Goal: Find specific page/section: Find specific page/section

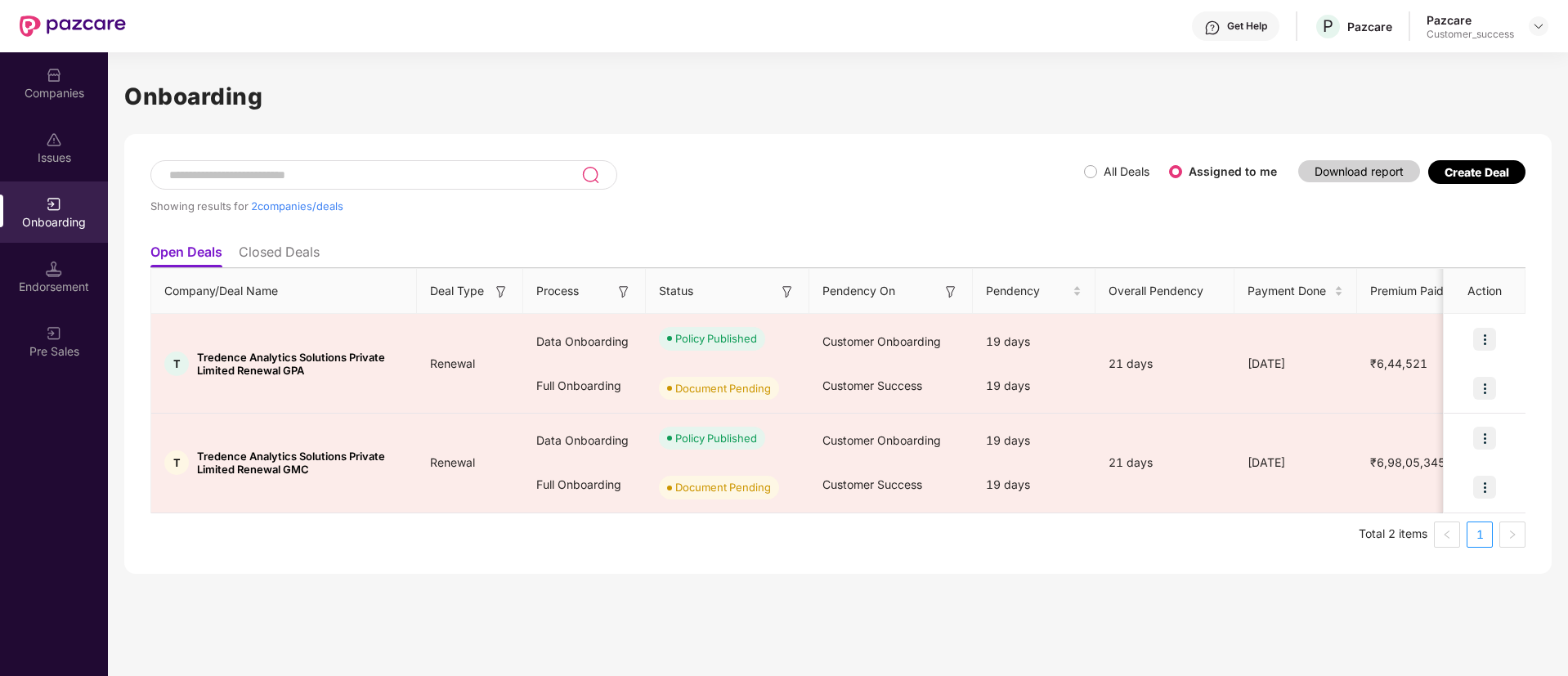
click at [16, 87] on div "Companies" at bounding box center [53, 93] width 108 height 16
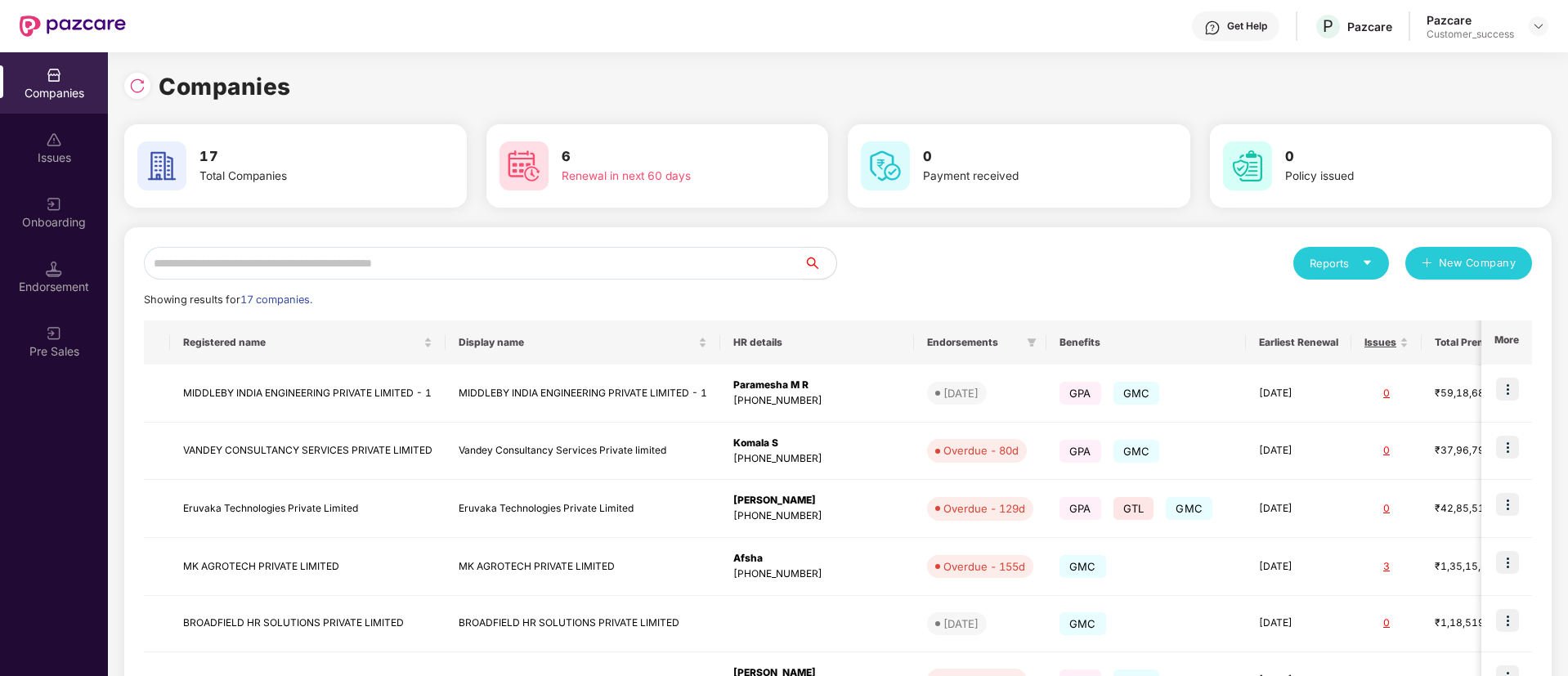
click at [505, 261] on input "text" at bounding box center [473, 264] width 659 height 32
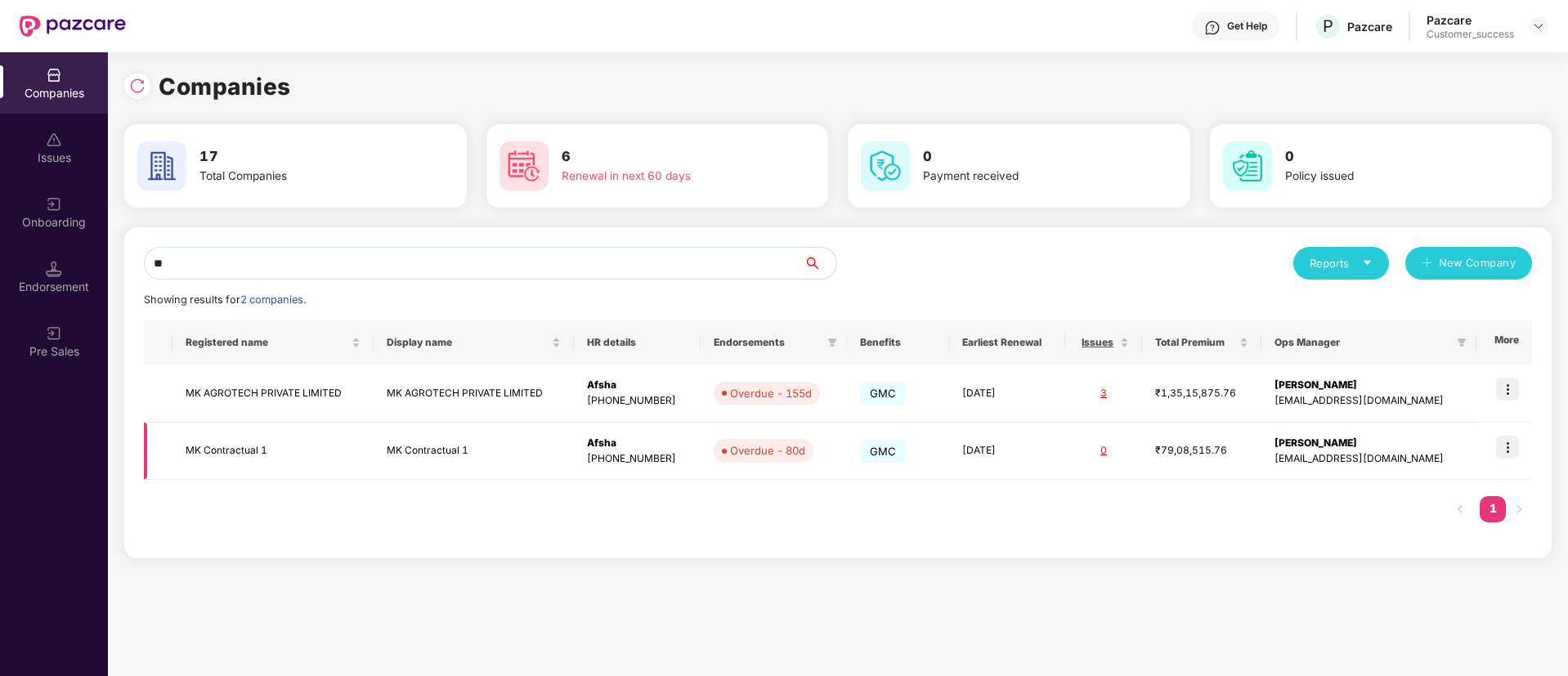
type input "**"
click at [1514, 452] on img at bounding box center [1508, 448] width 23 height 23
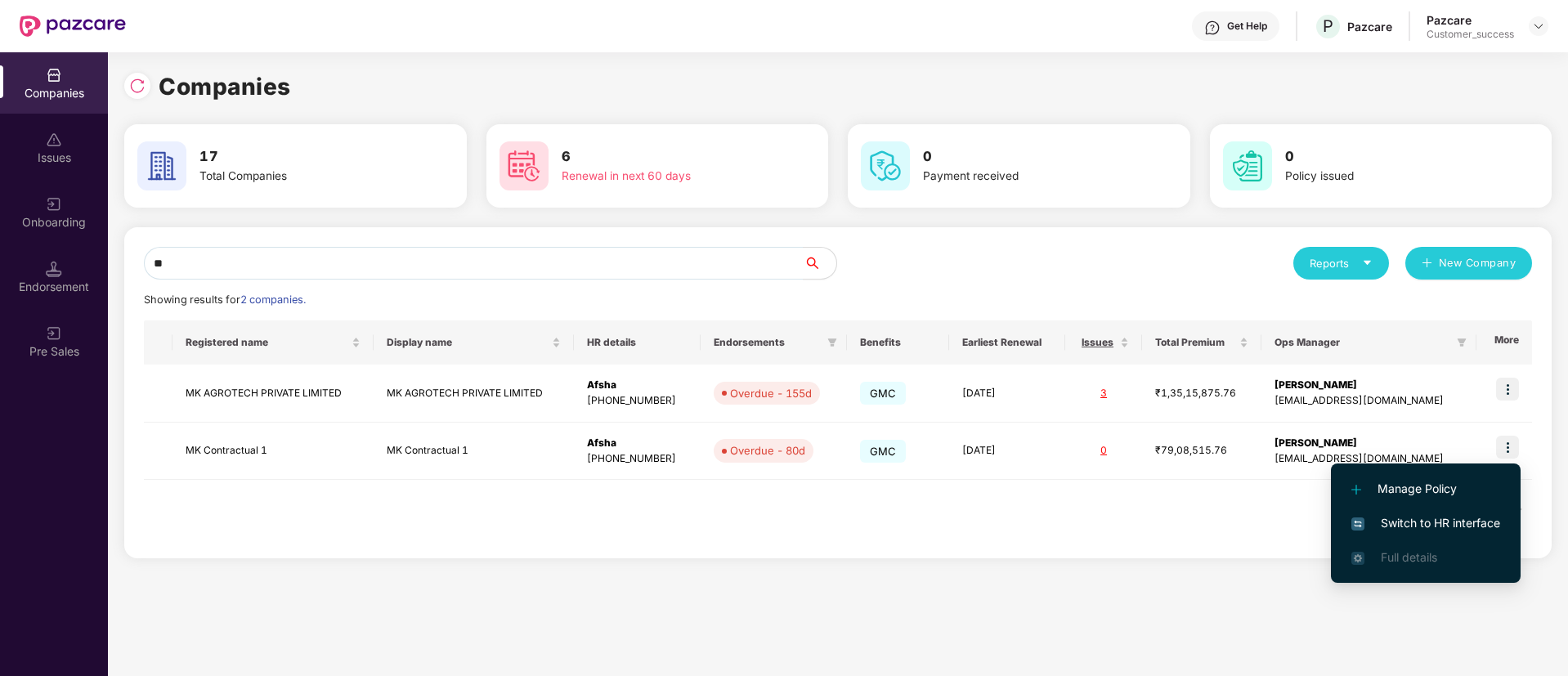
click at [1476, 521] on span "Switch to HR interface" at bounding box center [1426, 523] width 149 height 18
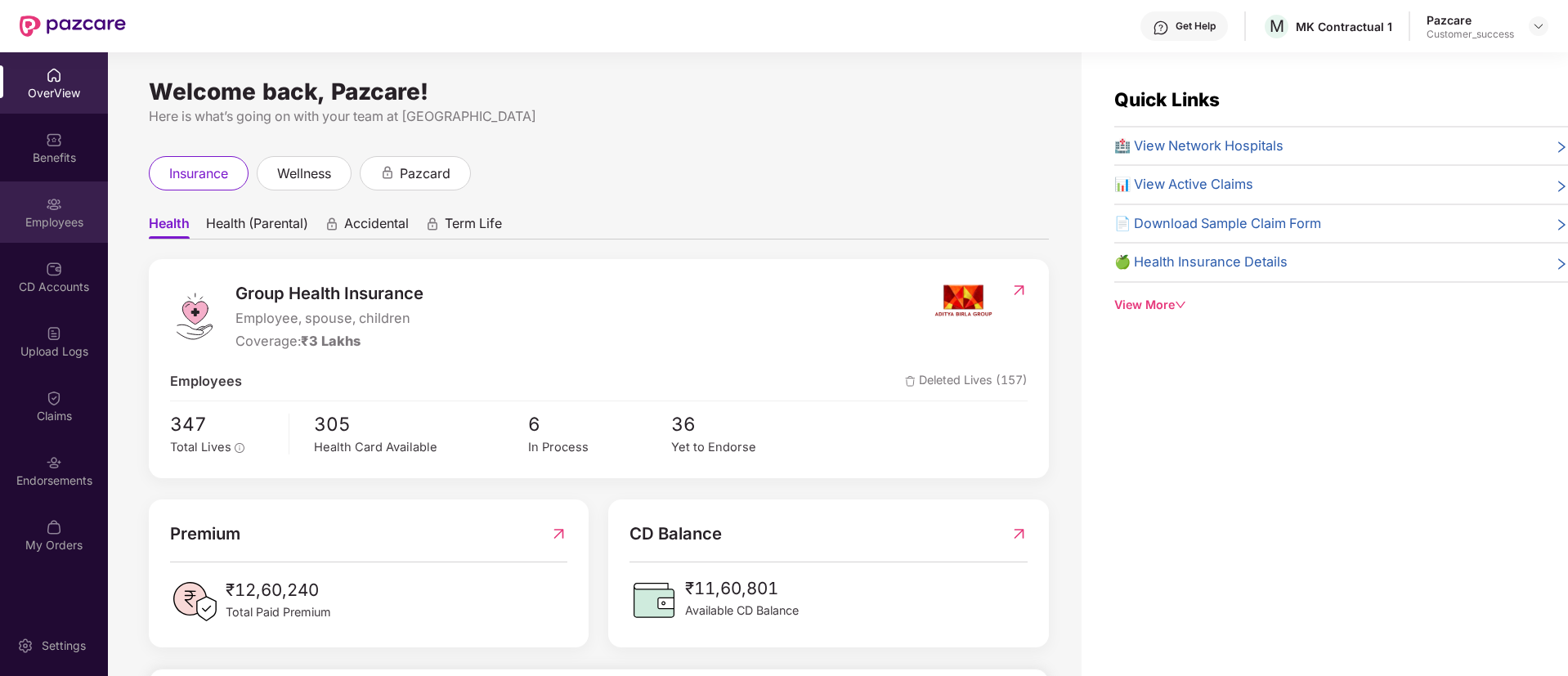
click at [66, 237] on div "Employees" at bounding box center [53, 212] width 108 height 61
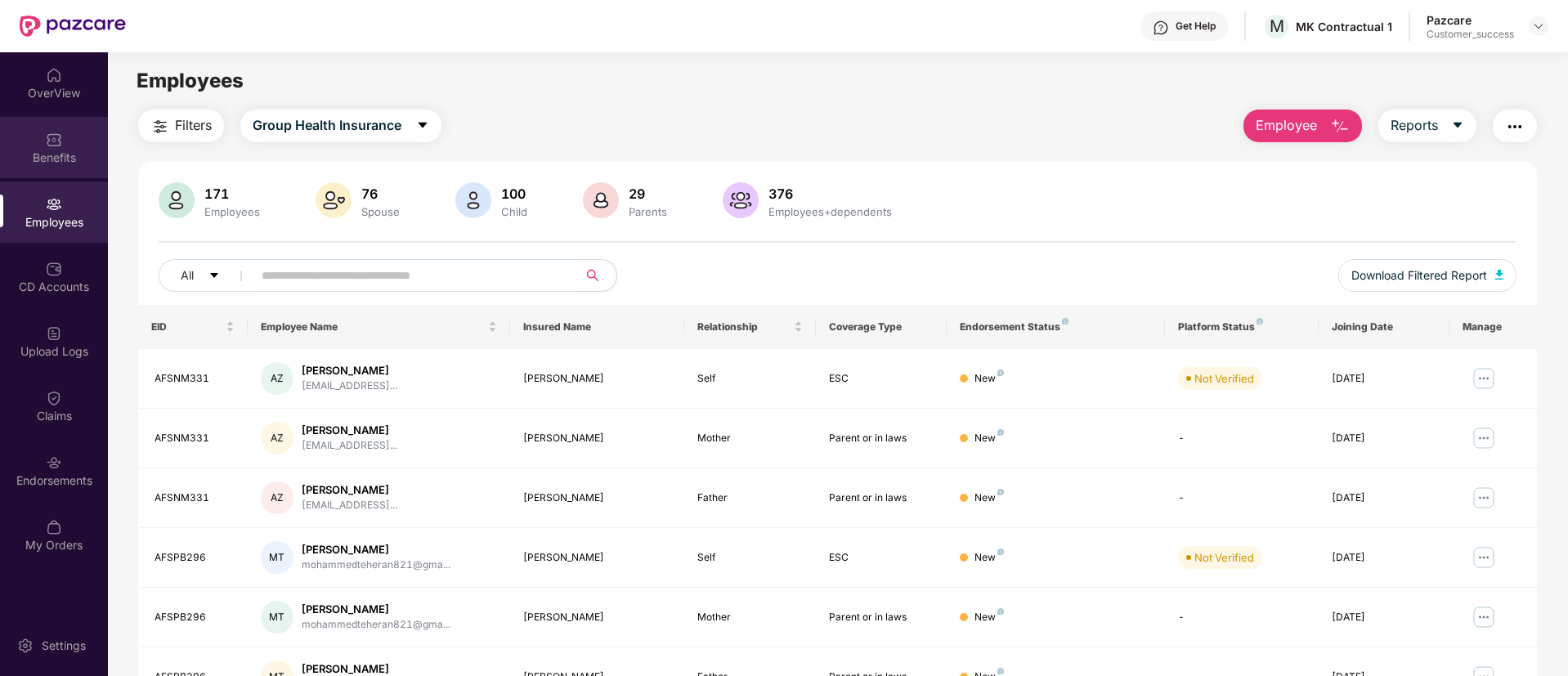
click at [44, 163] on div "Benefits" at bounding box center [53, 158] width 108 height 16
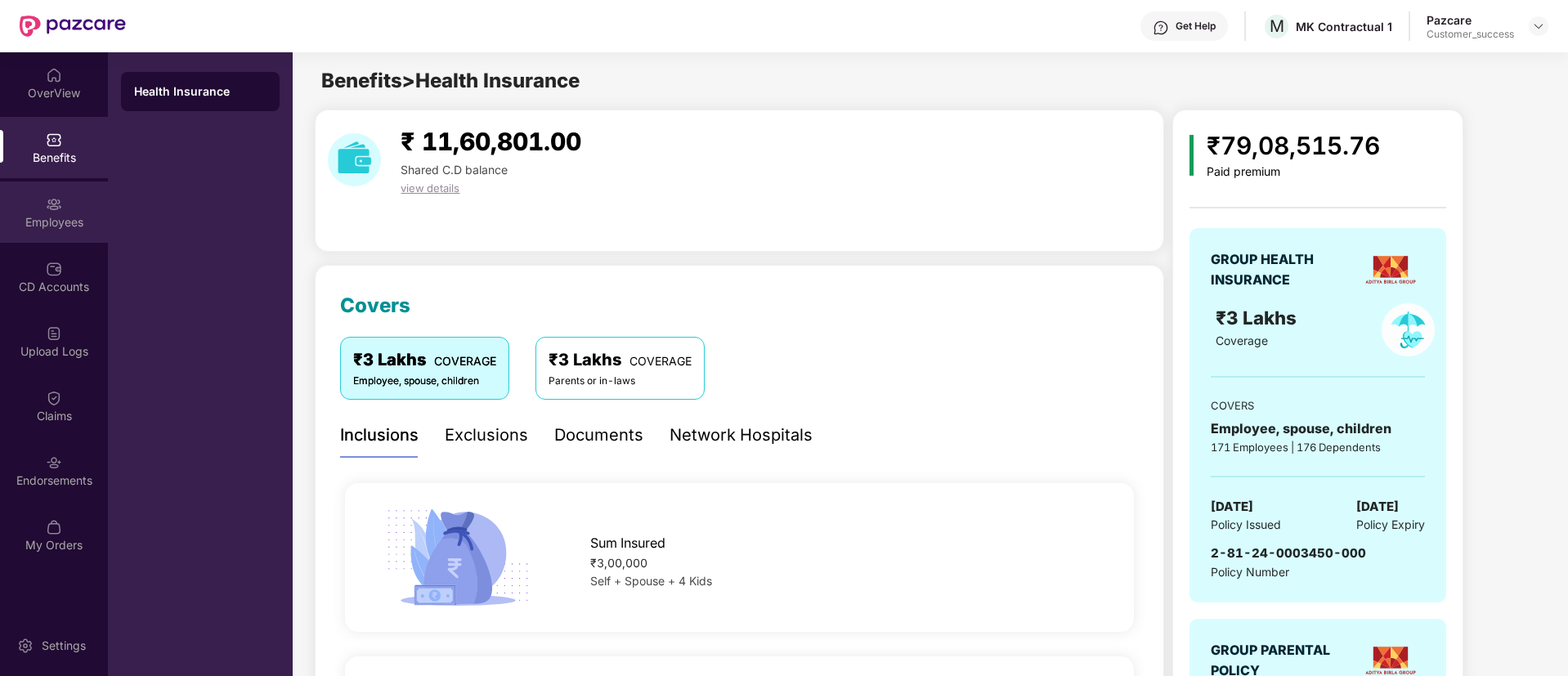
click at [72, 216] on div "Employees" at bounding box center [53, 222] width 108 height 16
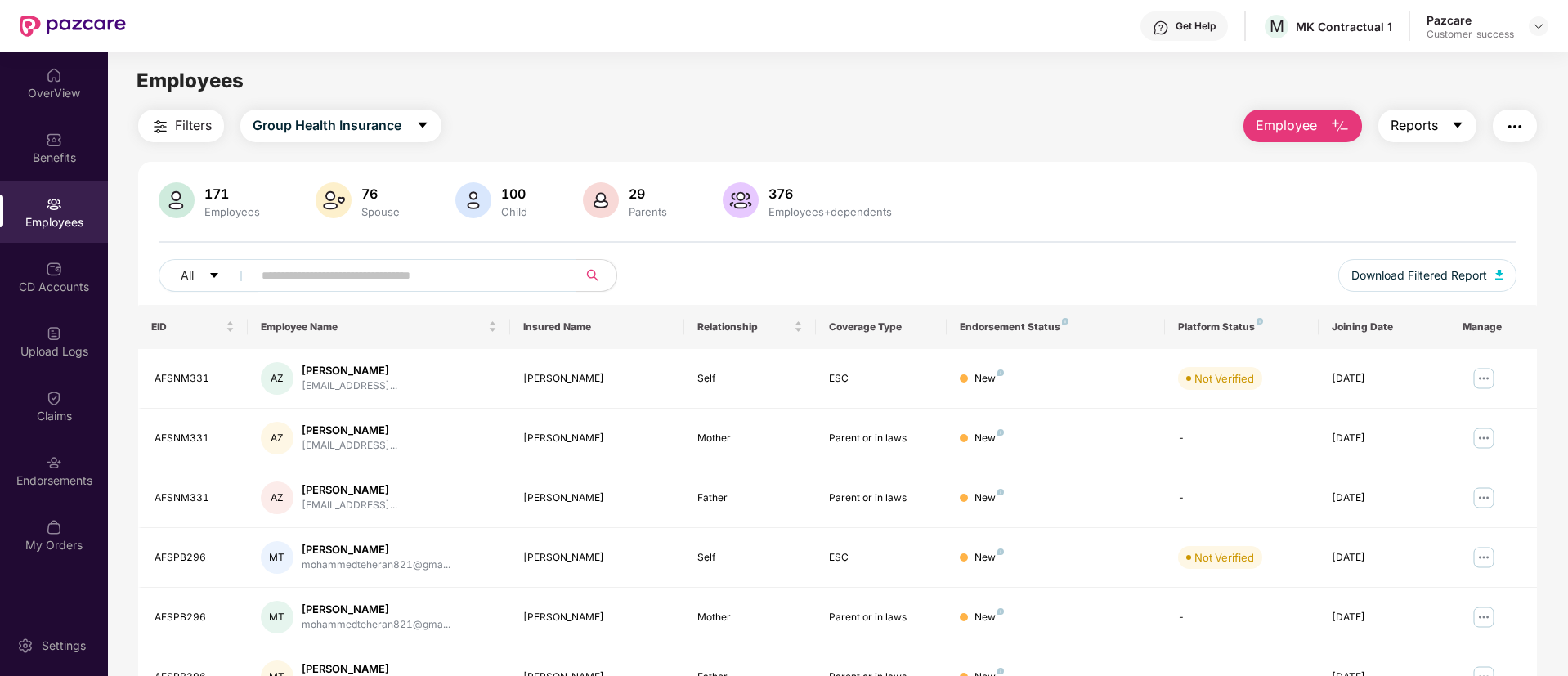
click at [1463, 134] on button "Reports" at bounding box center [1427, 126] width 98 height 32
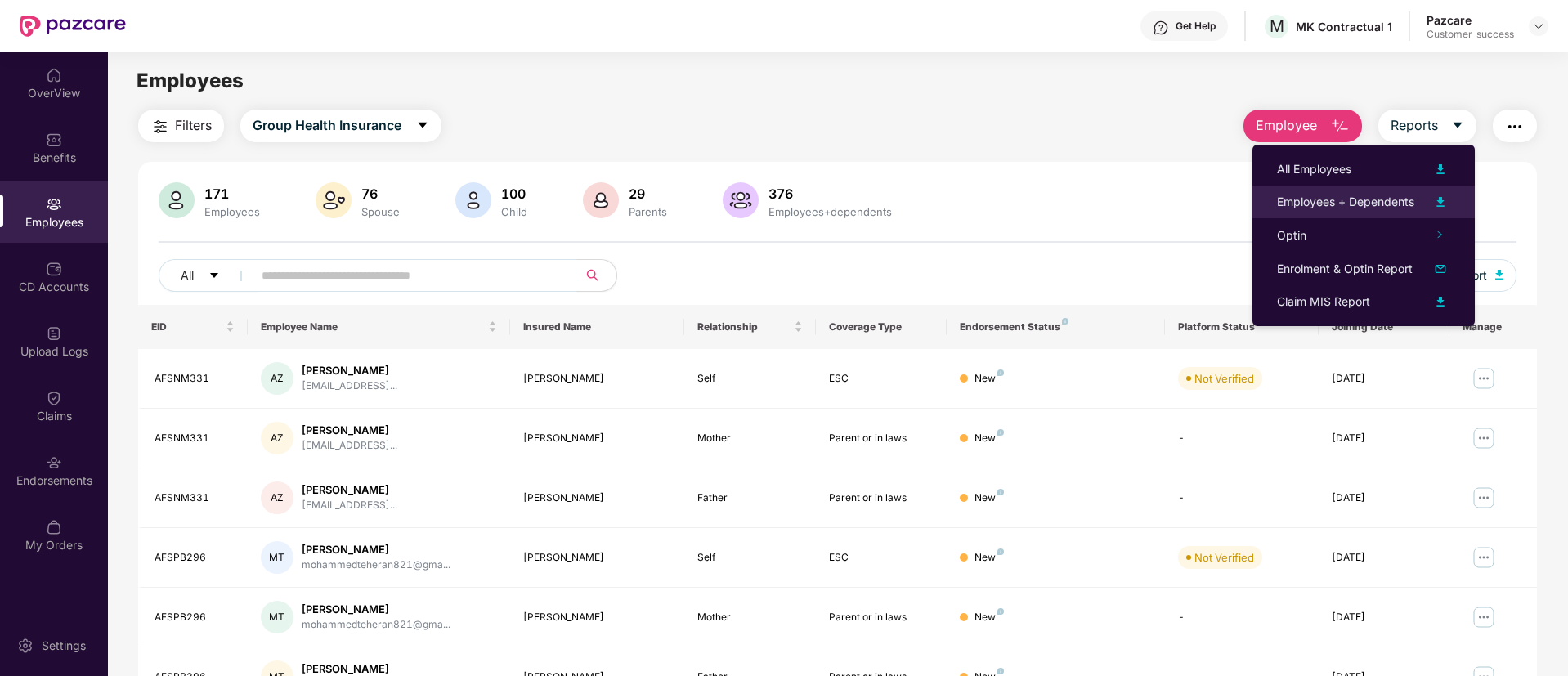
click at [1451, 200] on img at bounding box center [1440, 201] width 20 height 20
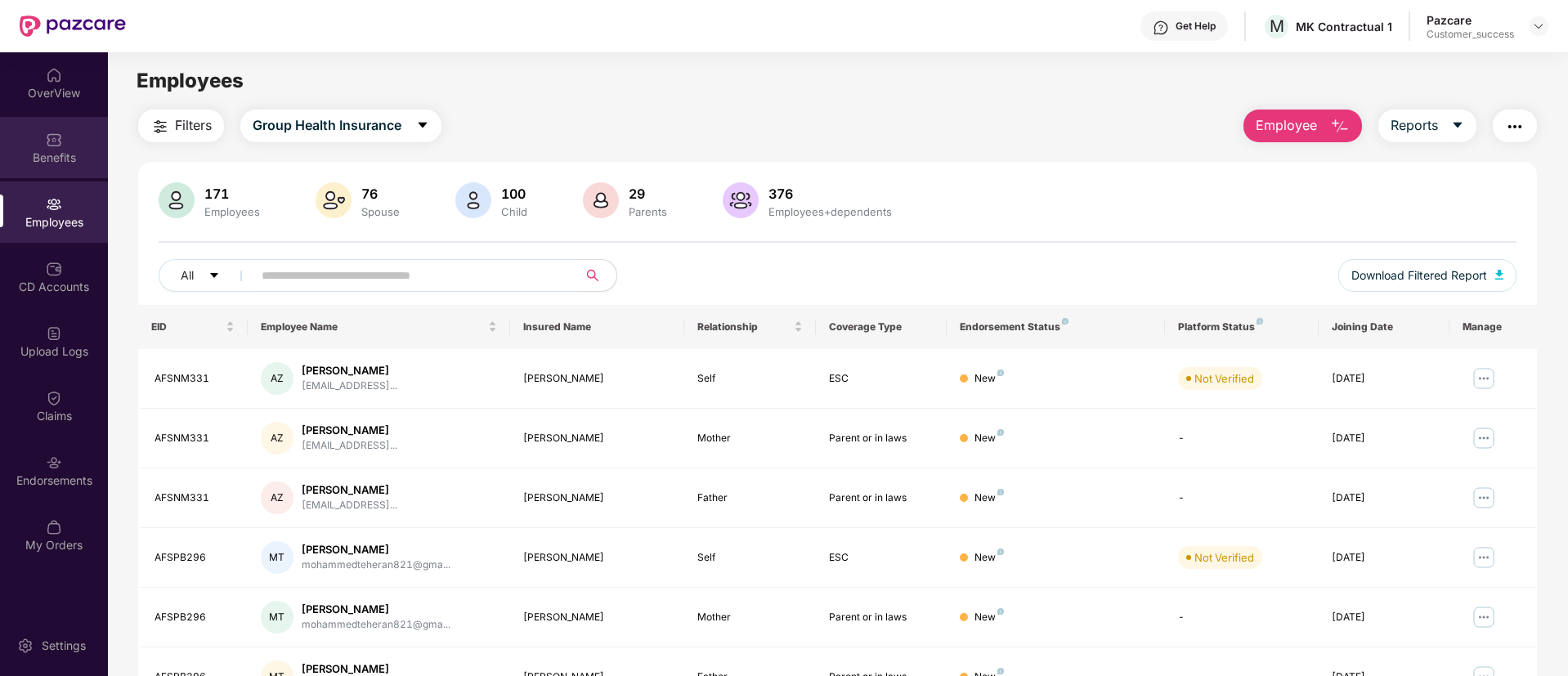
click at [94, 151] on div "Benefits" at bounding box center [53, 158] width 108 height 16
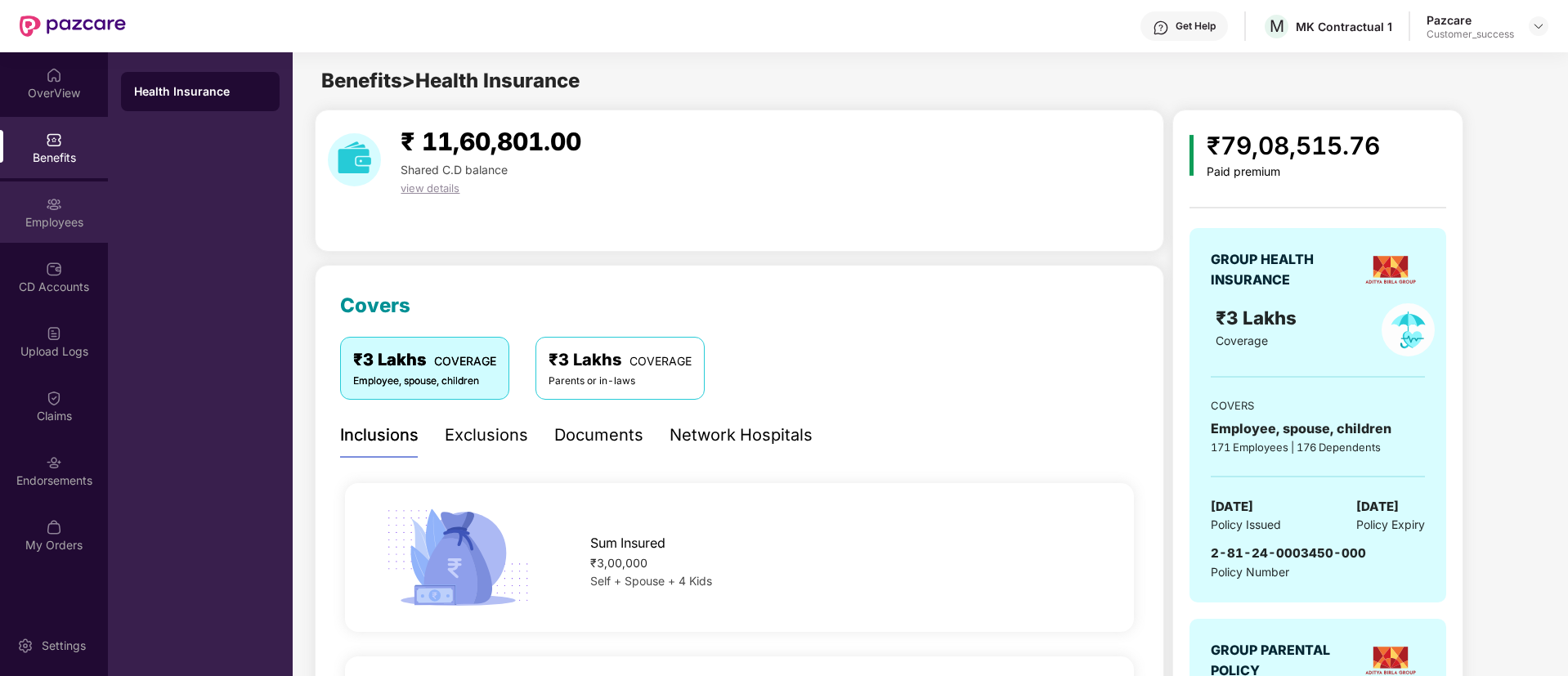
click at [52, 228] on div "Employees" at bounding box center [53, 222] width 108 height 16
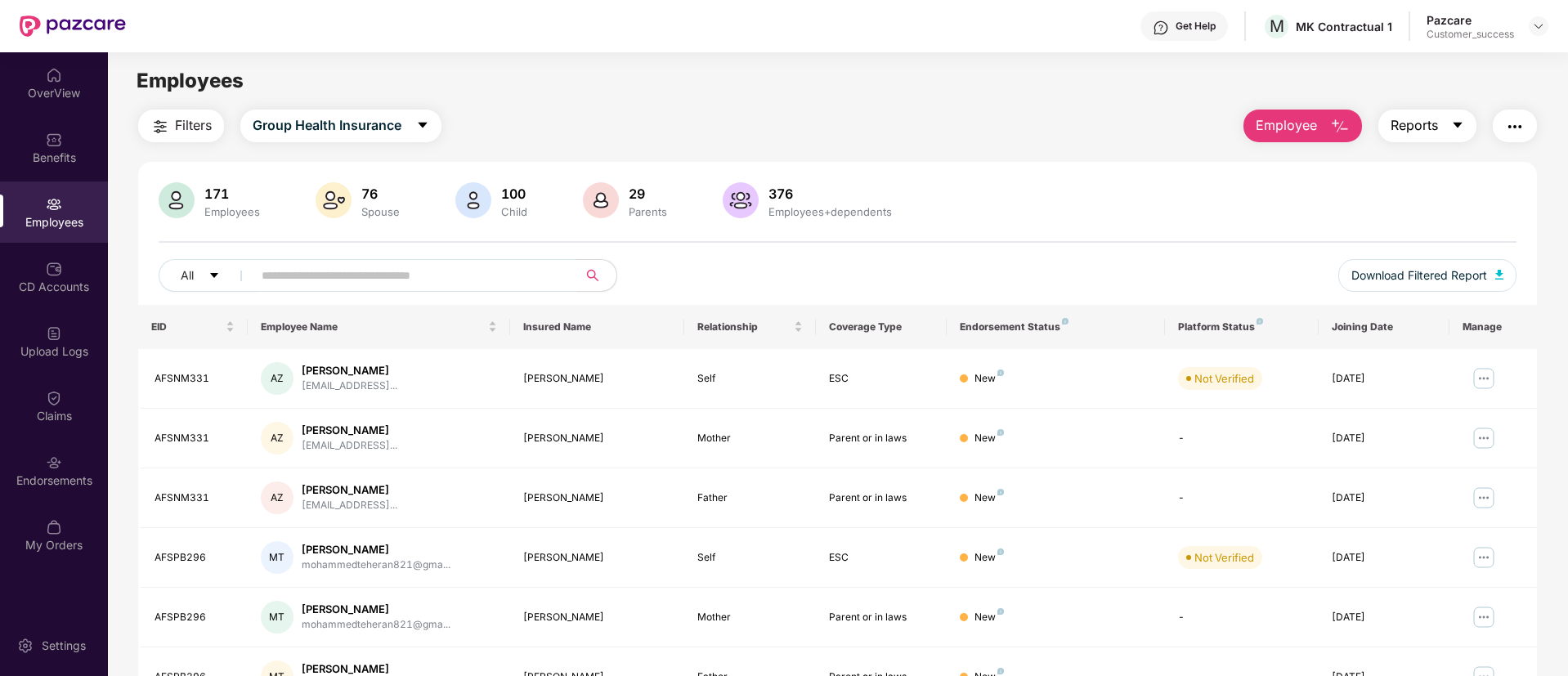
click at [1450, 134] on button "Reports" at bounding box center [1427, 126] width 98 height 32
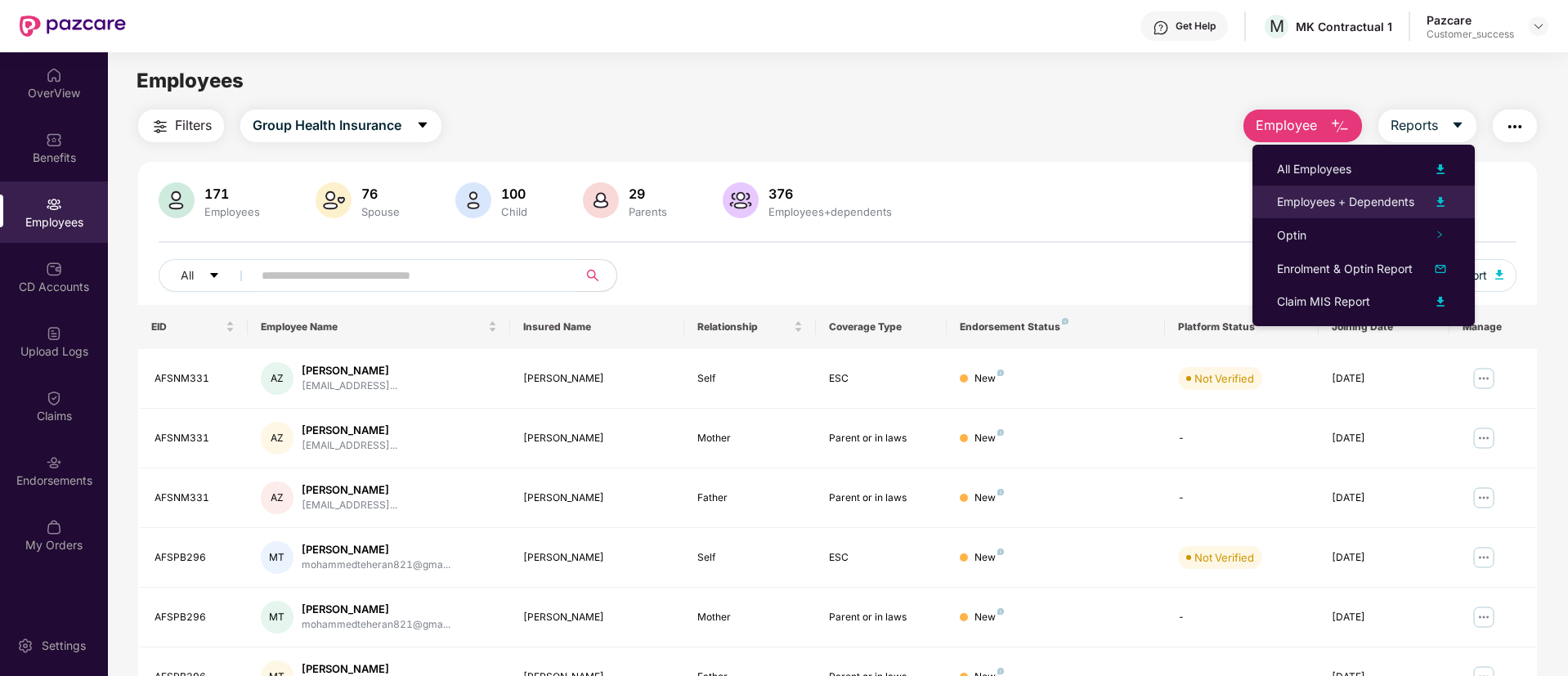
click at [1451, 203] on img at bounding box center [1440, 201] width 20 height 20
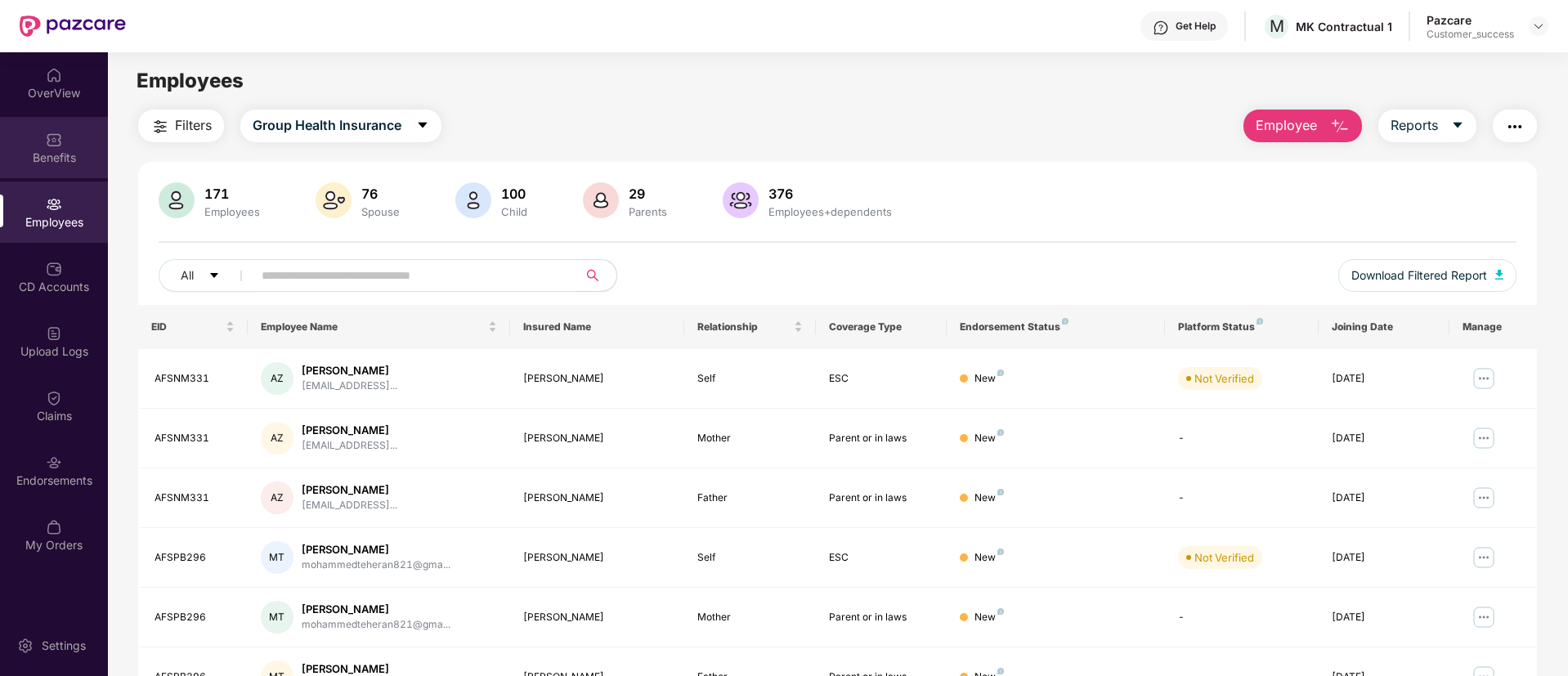
click at [62, 163] on div "Benefits" at bounding box center [53, 158] width 108 height 16
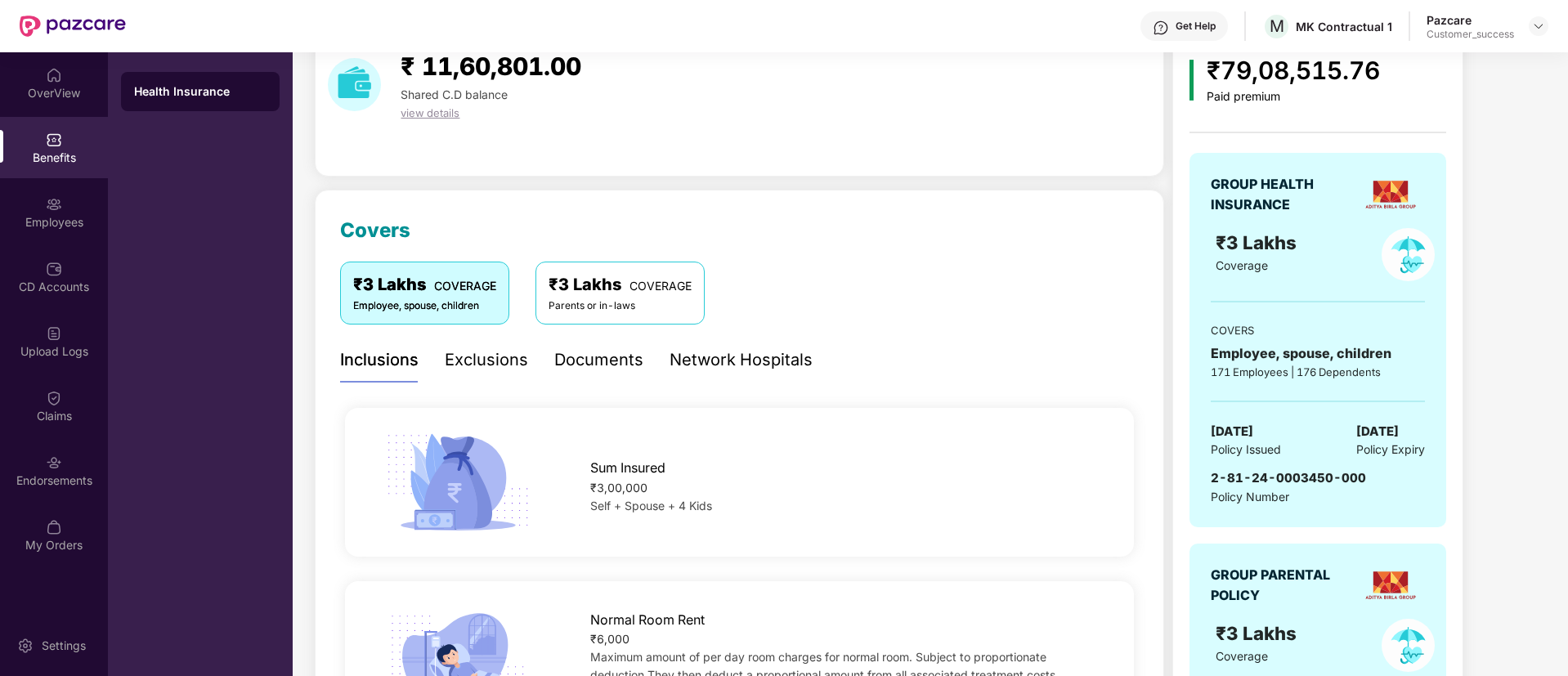
scroll to position [66, 0]
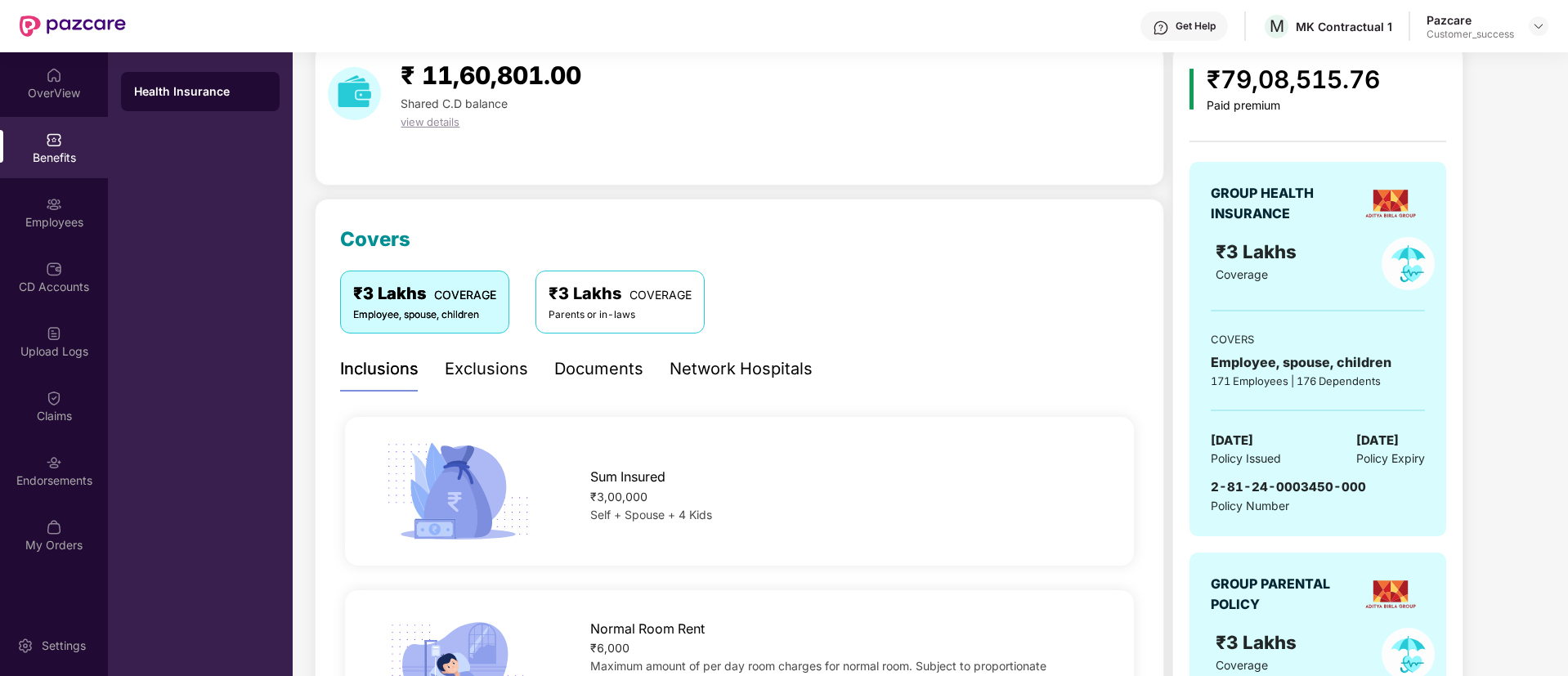
click at [631, 387] on div "Documents" at bounding box center [598, 369] width 89 height 45
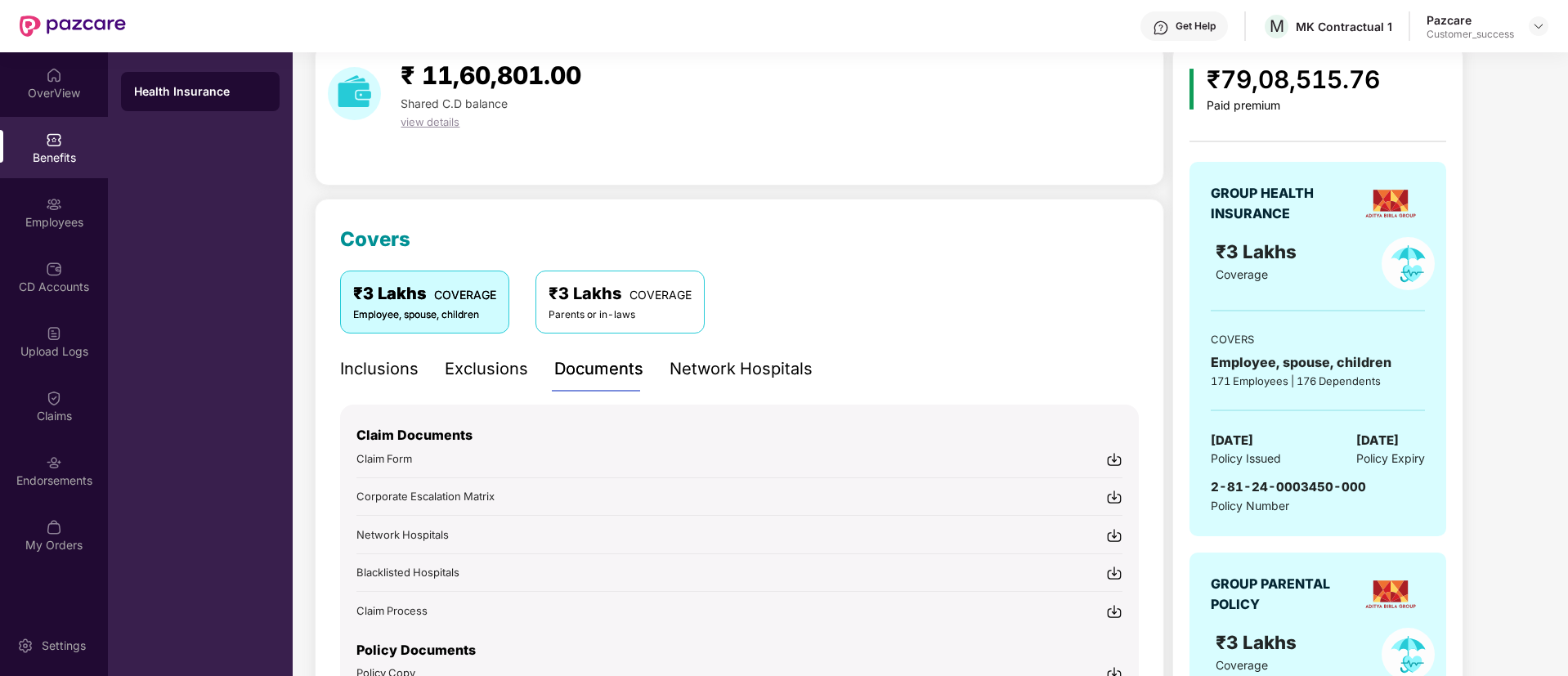
scroll to position [287, 0]
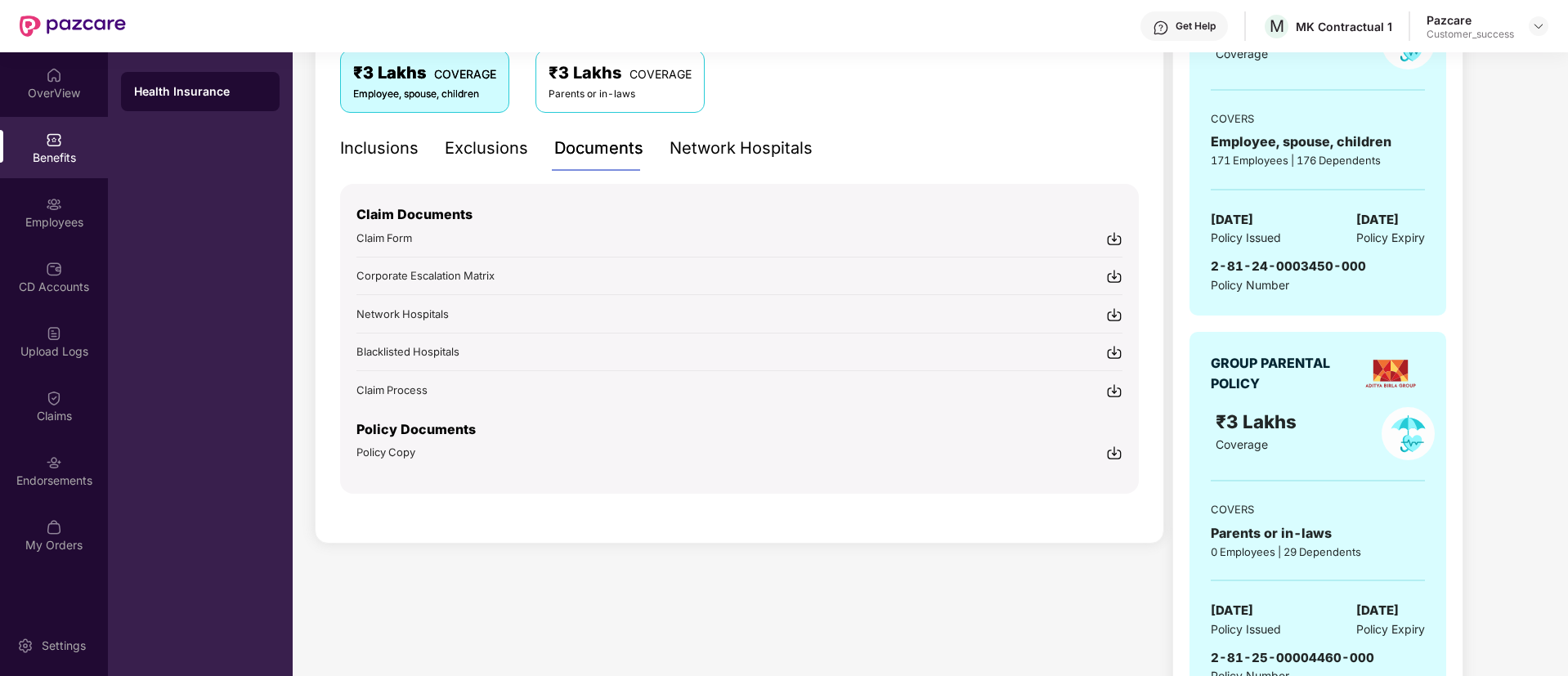
click at [1111, 455] on img at bounding box center [1114, 453] width 16 height 16
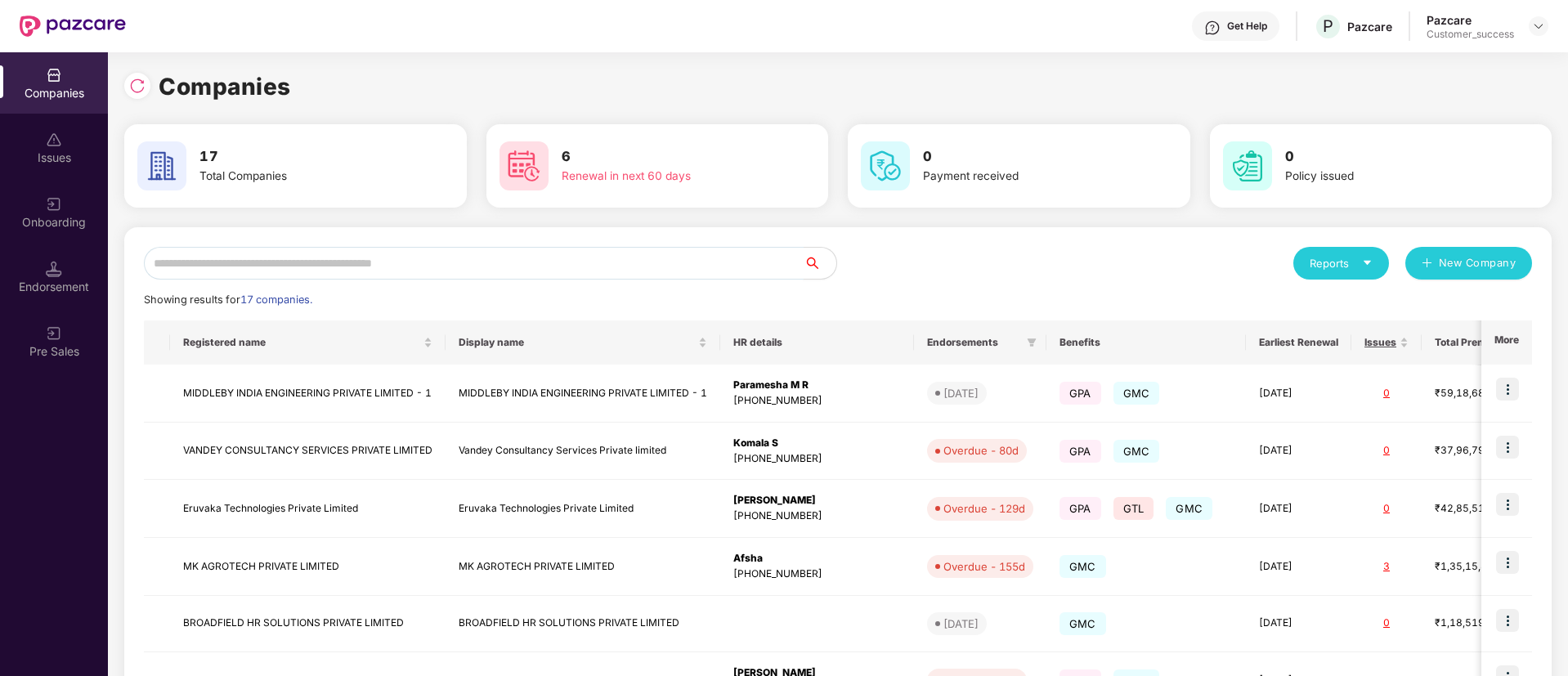
click at [425, 264] on input "text" at bounding box center [473, 264] width 659 height 32
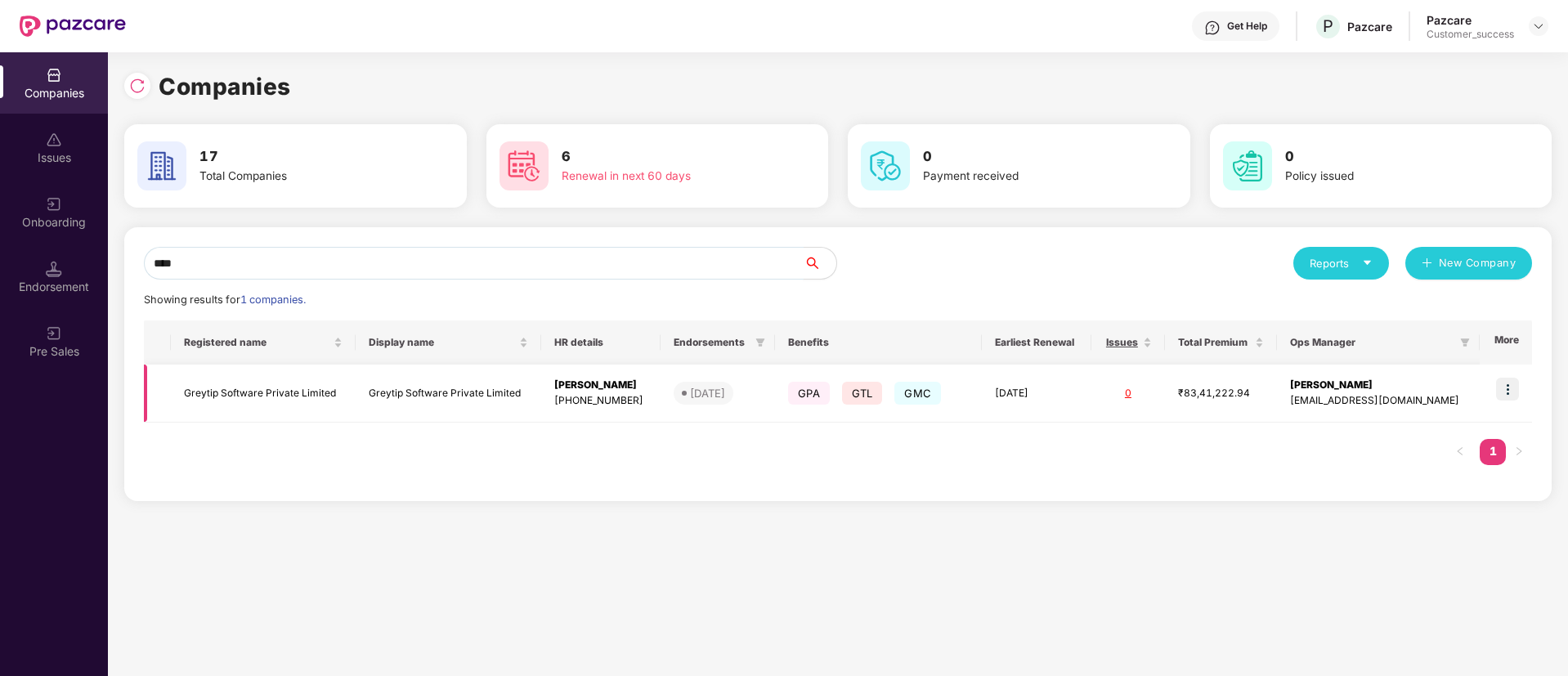
type input "****"
click at [1508, 379] on img at bounding box center [1508, 390] width 23 height 23
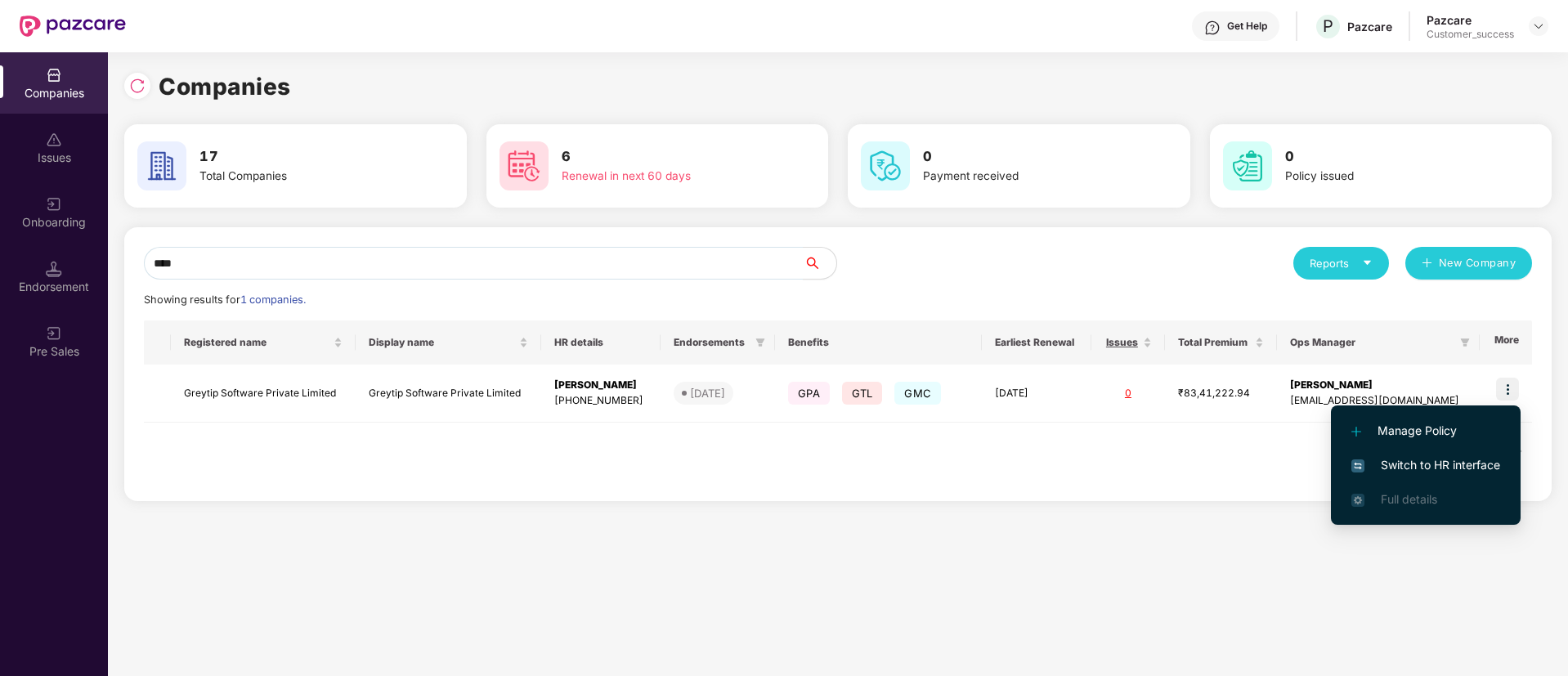
click at [1410, 456] on span "Switch to HR interface" at bounding box center [1426, 465] width 149 height 18
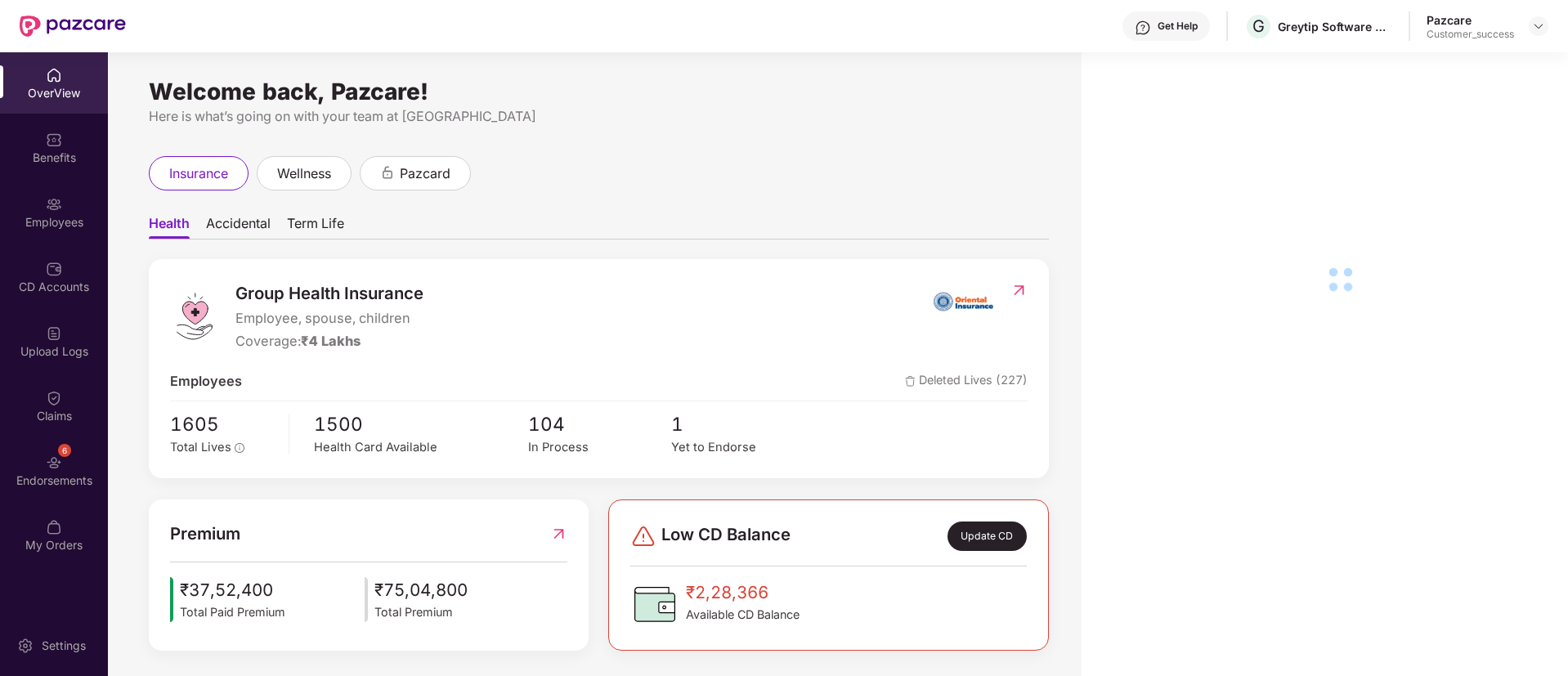
click at [56, 161] on div "Benefits" at bounding box center [53, 158] width 108 height 16
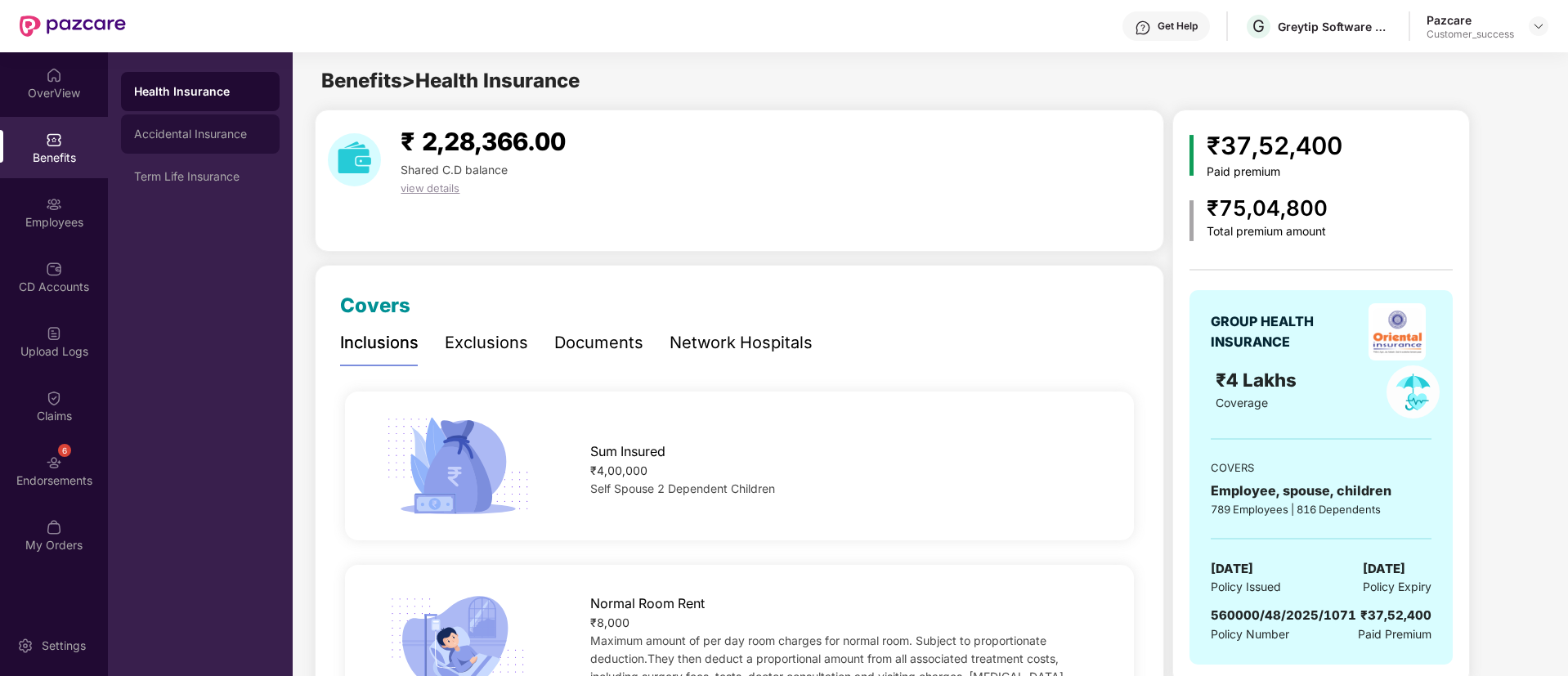
click at [226, 122] on div "Accidental Insurance" at bounding box center [200, 134] width 158 height 39
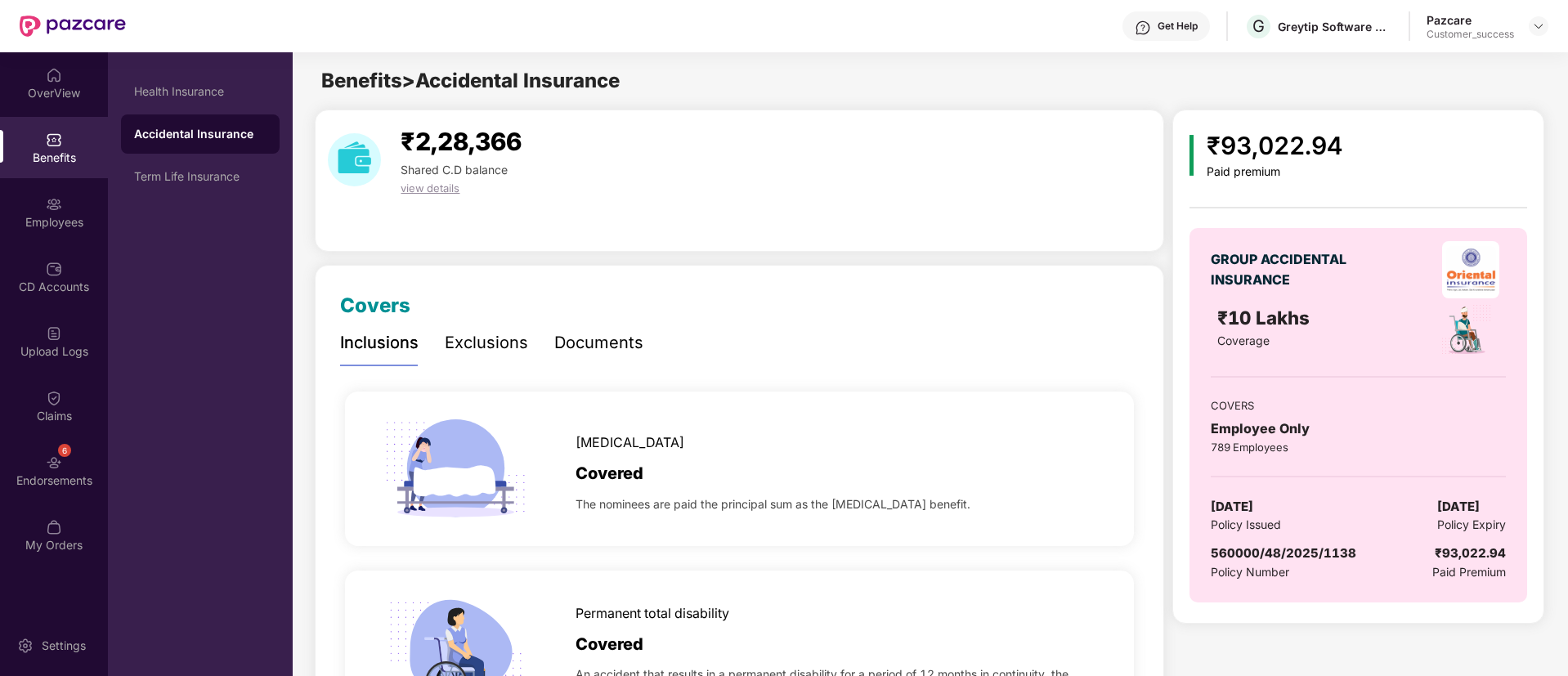
scroll to position [60, 0]
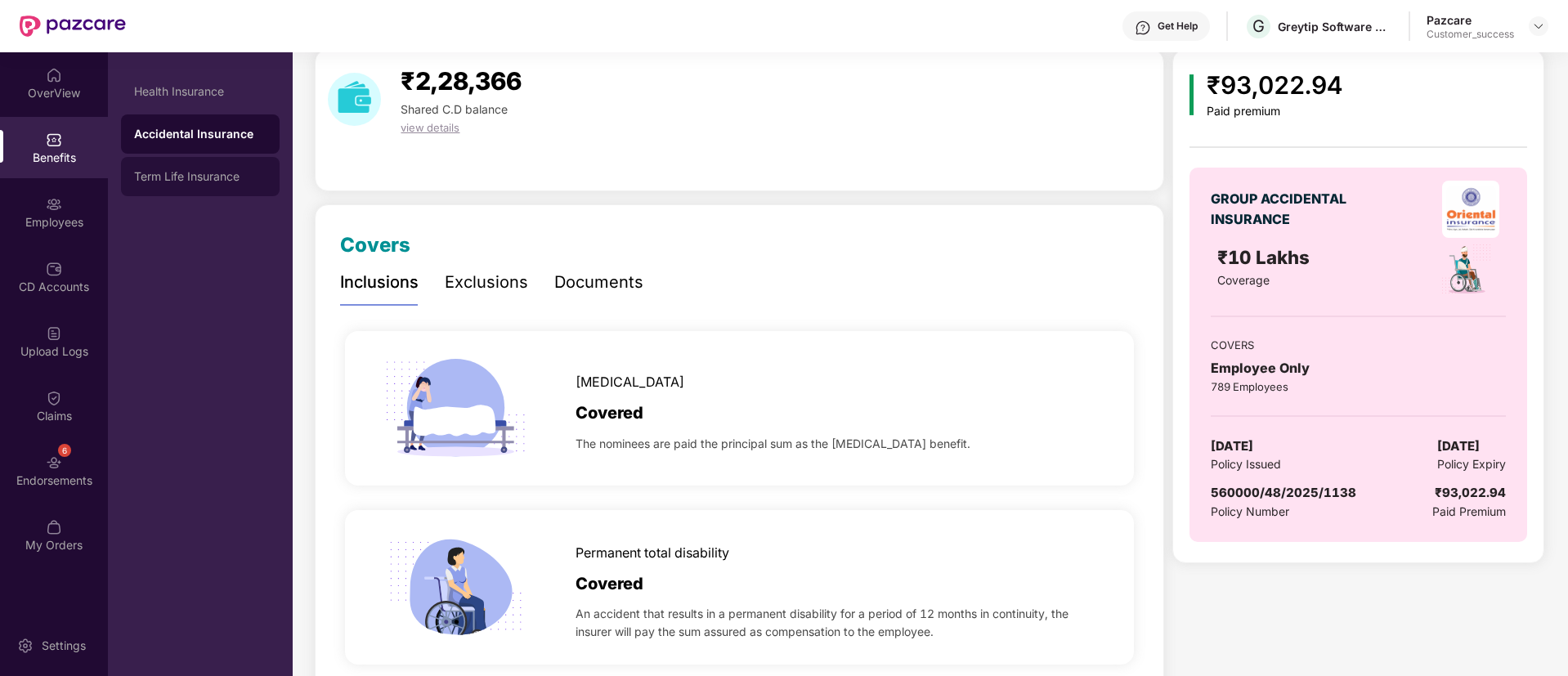
click at [227, 185] on div "Term Life Insurance" at bounding box center [200, 176] width 158 height 39
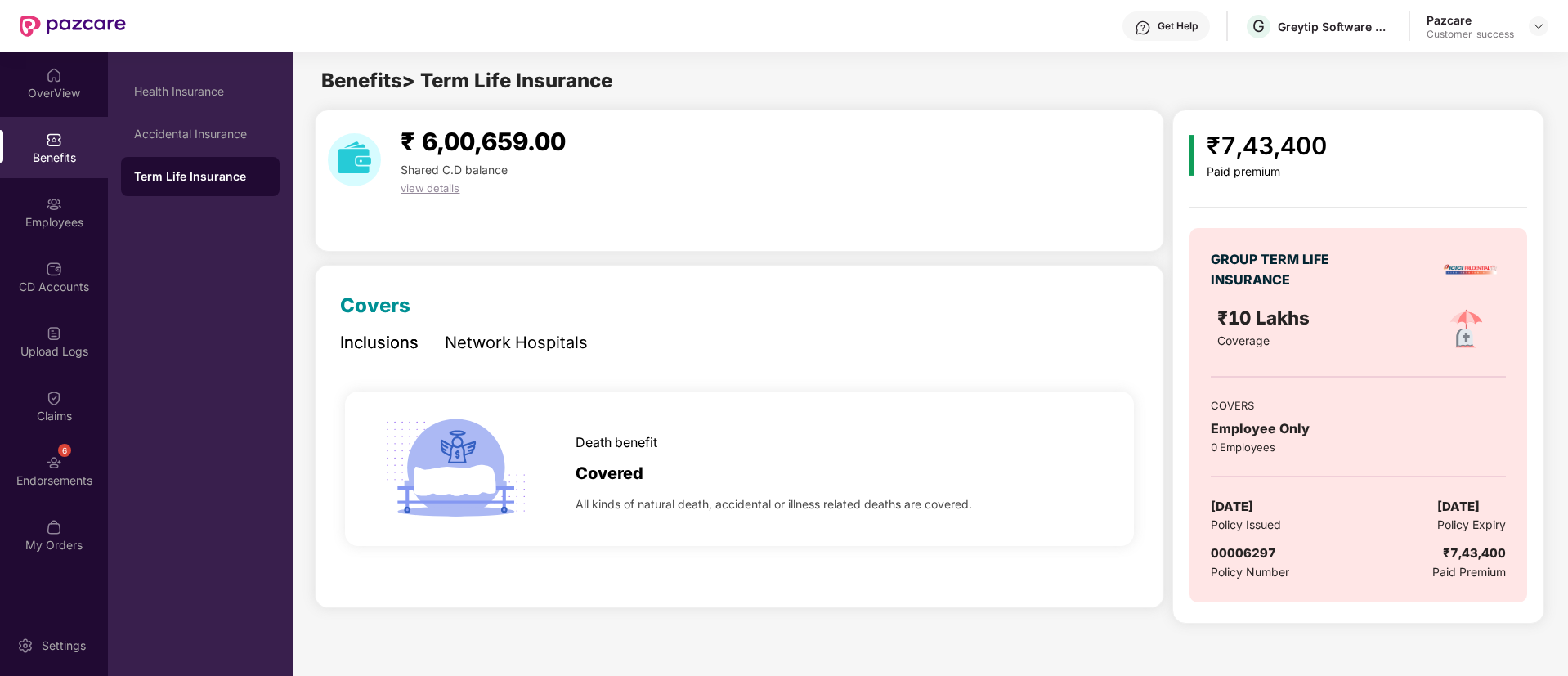
scroll to position [0, 0]
click at [75, 223] on div "Employees" at bounding box center [53, 222] width 108 height 16
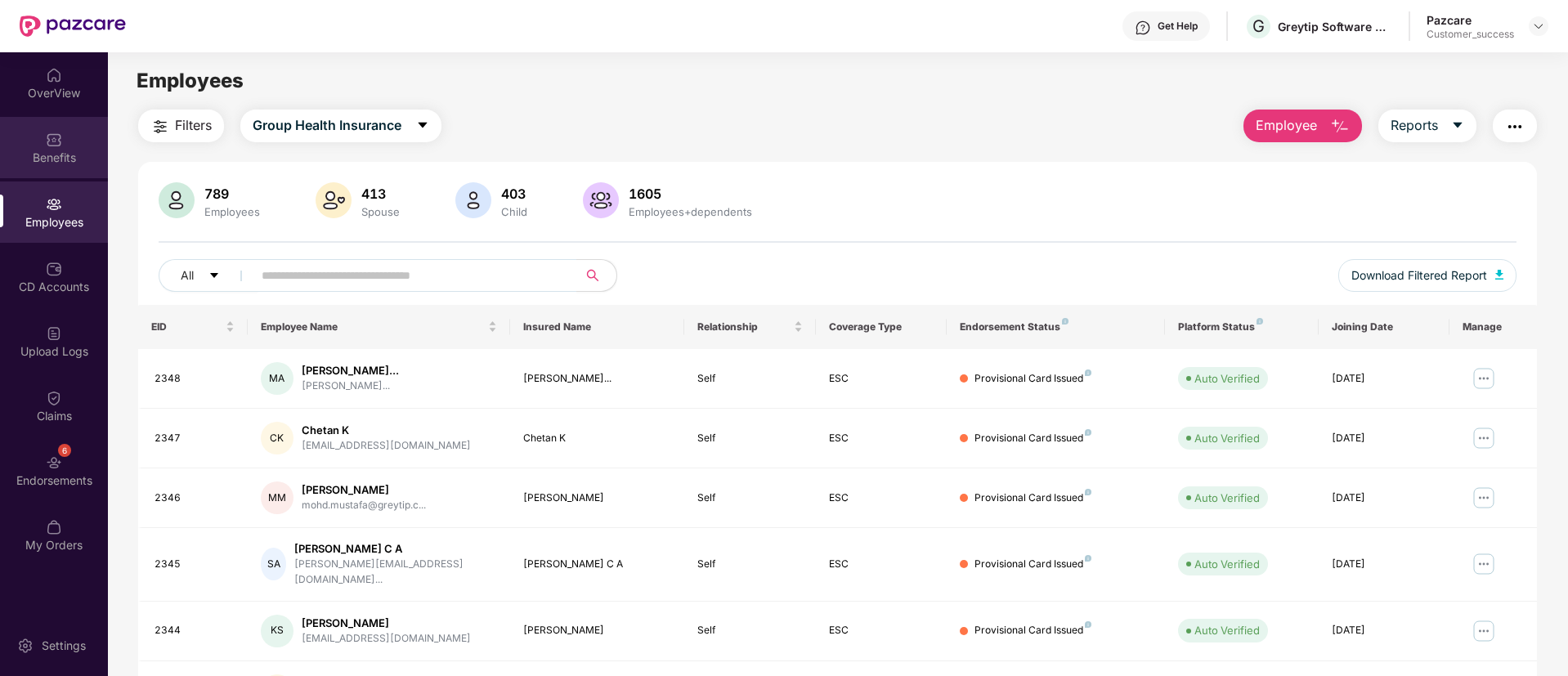
click at [34, 159] on div "Benefits" at bounding box center [53, 158] width 108 height 16
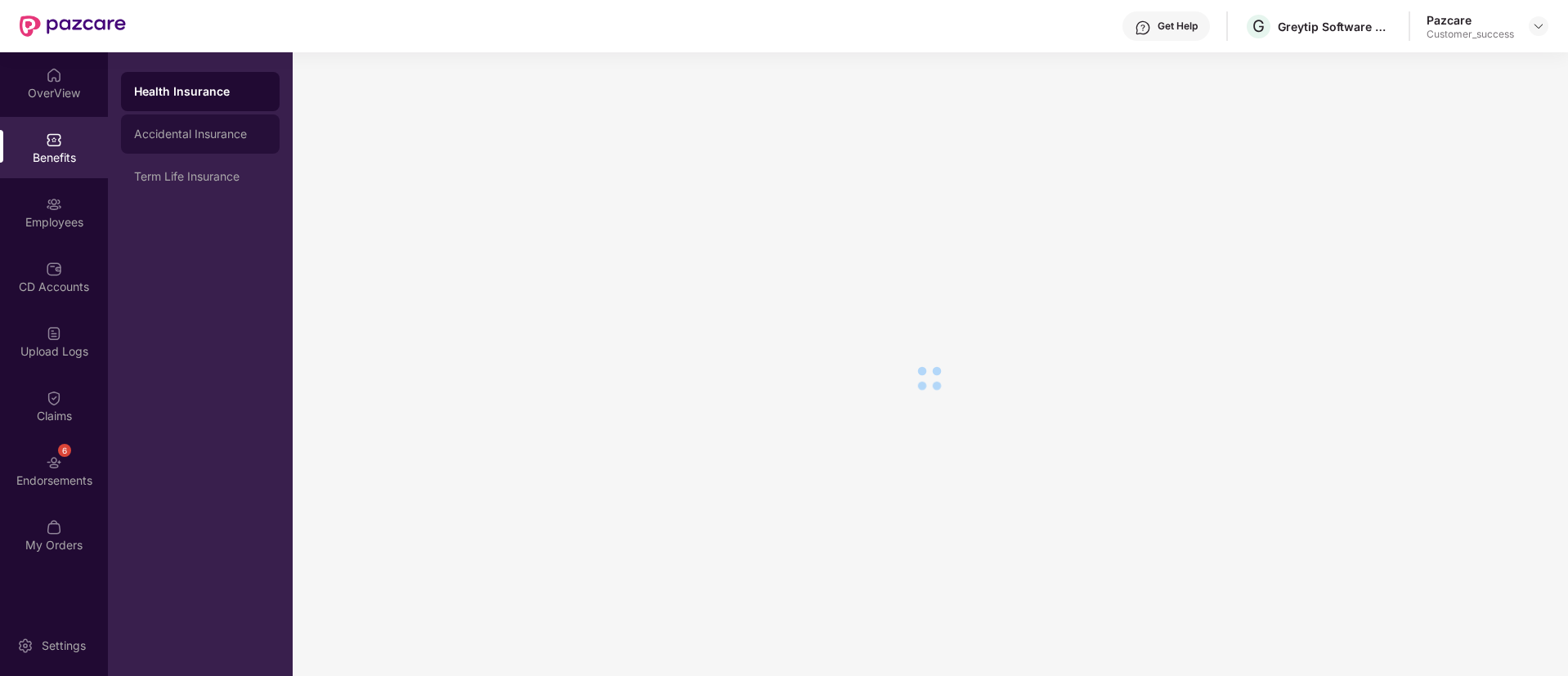
click at [279, 136] on div "Accidental Insurance" at bounding box center [200, 134] width 158 height 39
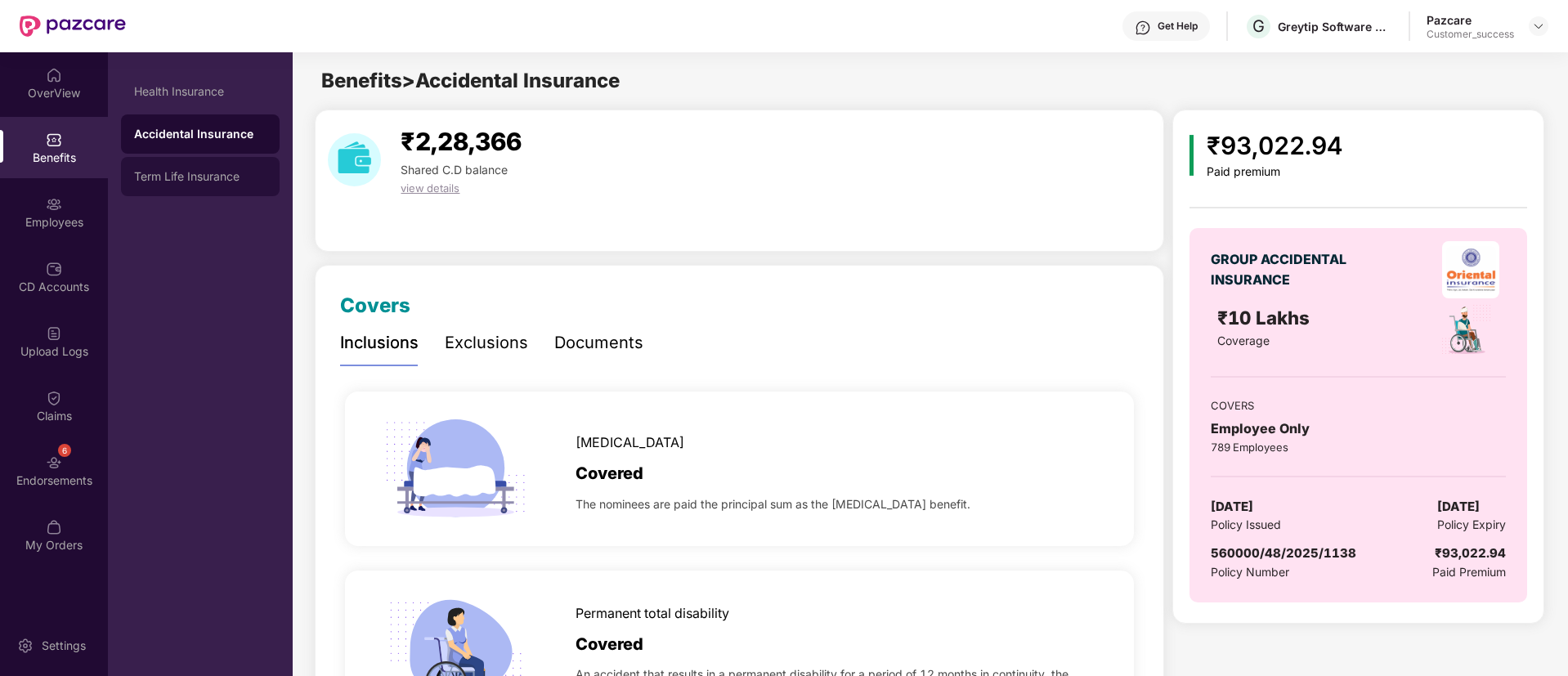
click at [189, 158] on div "Term Life Insurance" at bounding box center [200, 176] width 158 height 39
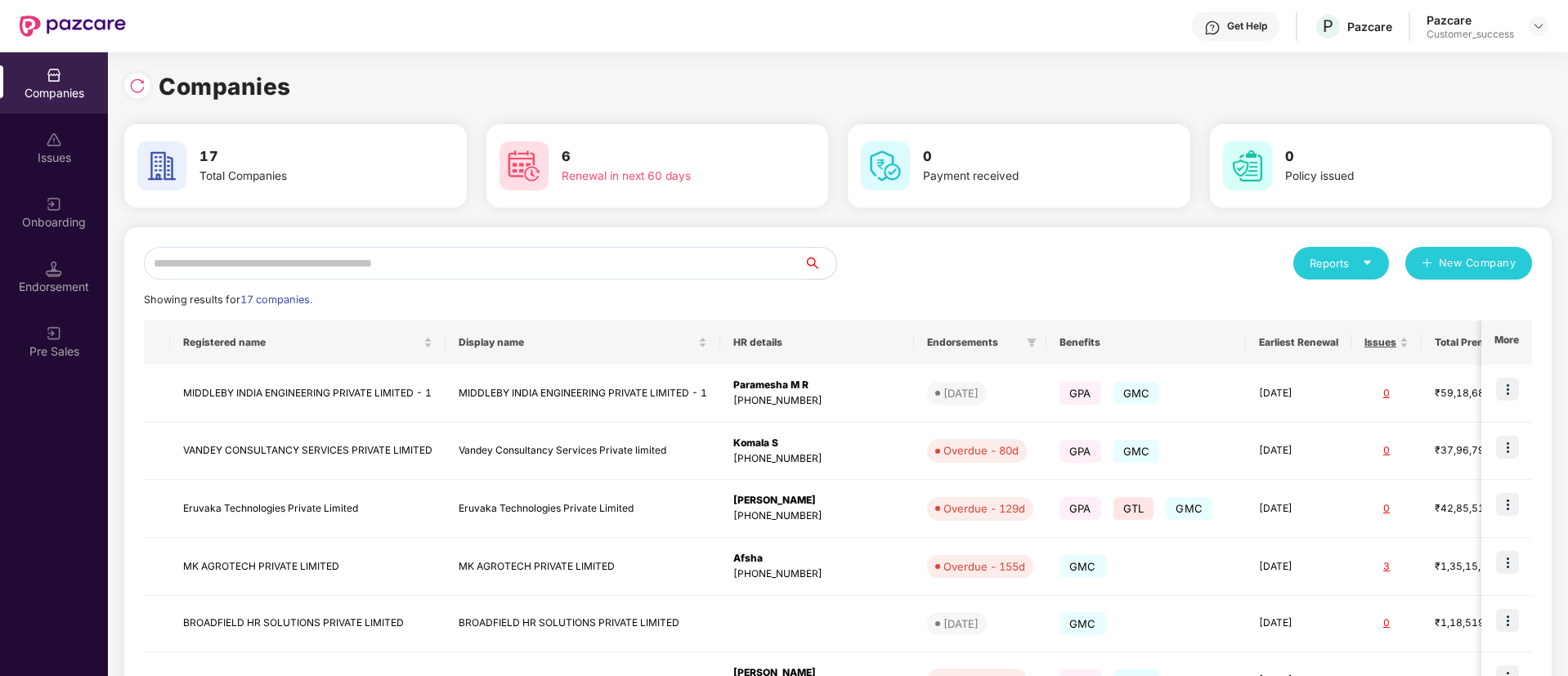
click at [427, 266] on input "text" at bounding box center [473, 264] width 659 height 32
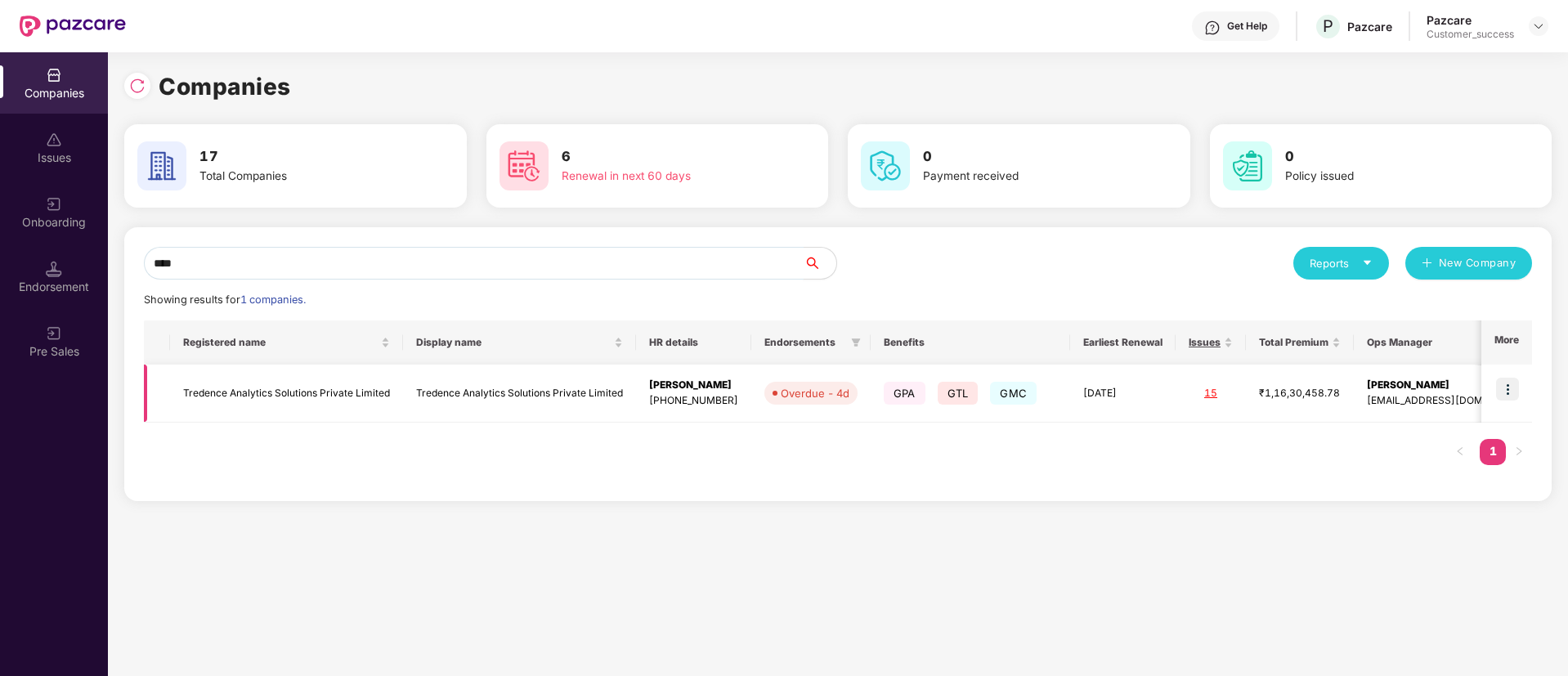
type input "****"
click at [1507, 391] on img at bounding box center [1508, 390] width 23 height 23
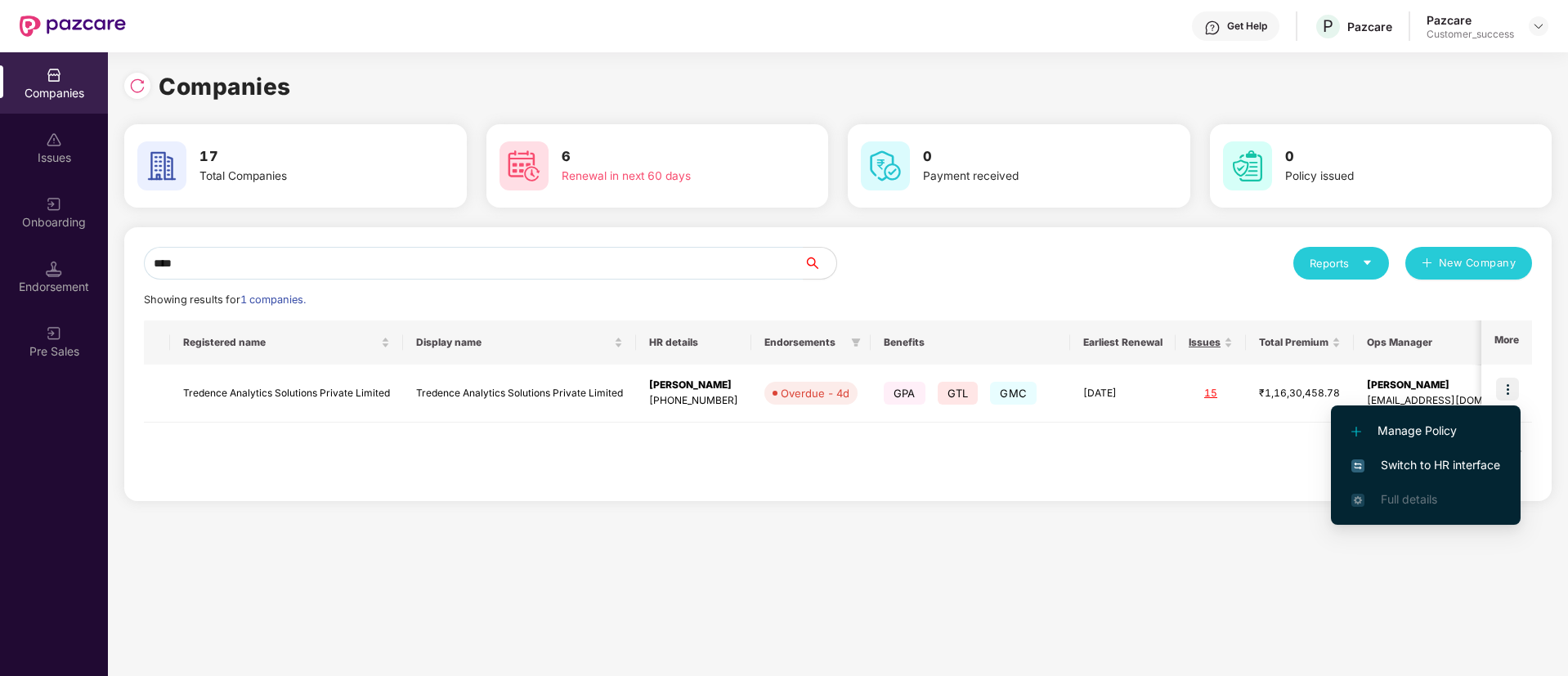
click at [1408, 465] on span "Switch to HR interface" at bounding box center [1426, 465] width 149 height 18
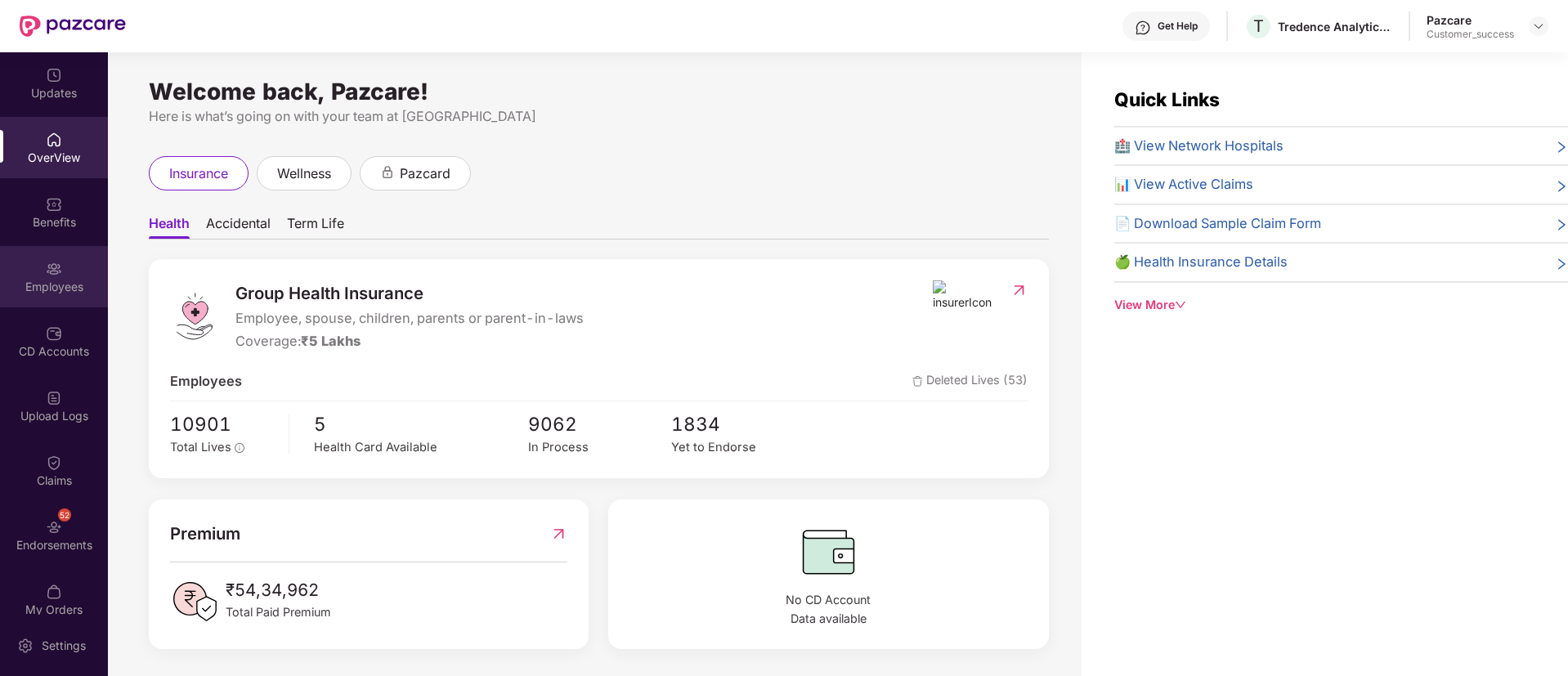
click at [60, 281] on div "Employees" at bounding box center [53, 286] width 108 height 16
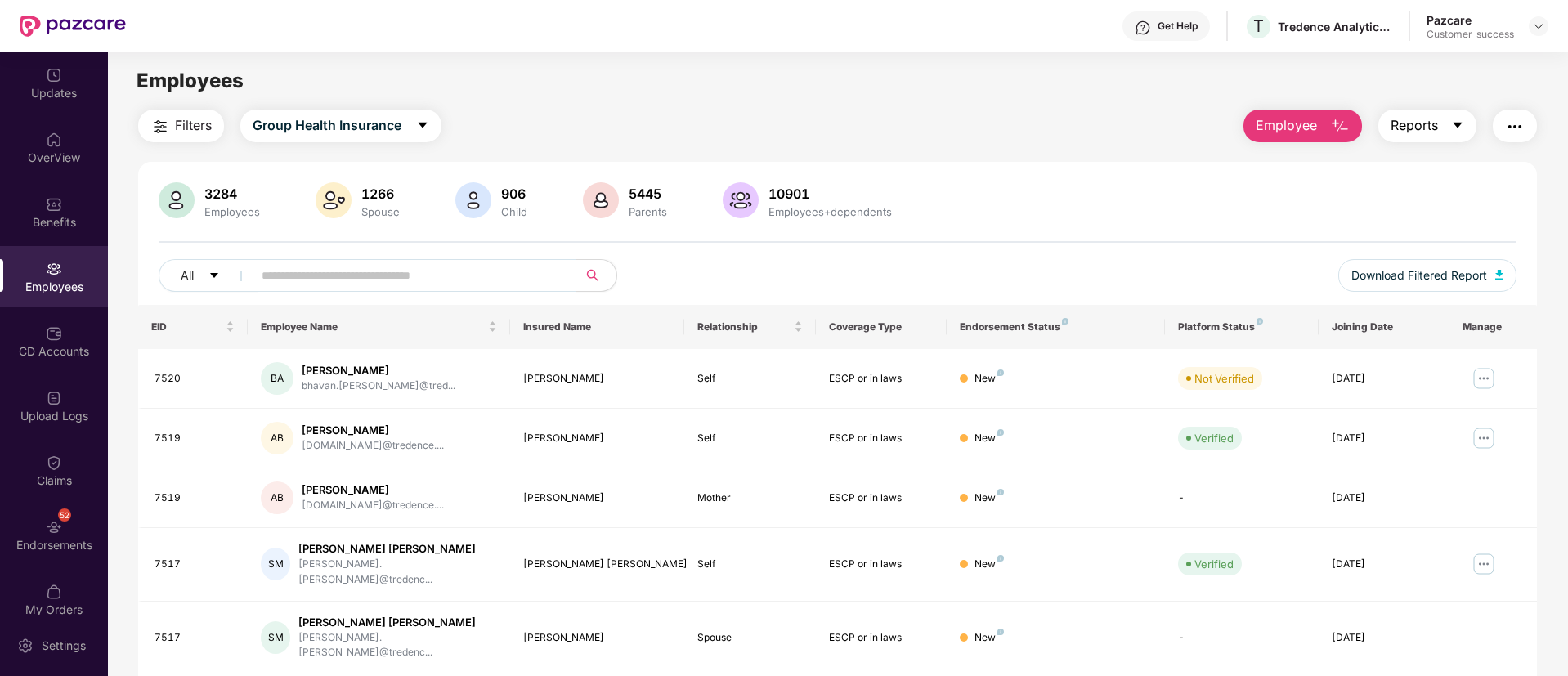
click at [1463, 123] on icon "caret-down" at bounding box center [1458, 125] width 13 height 13
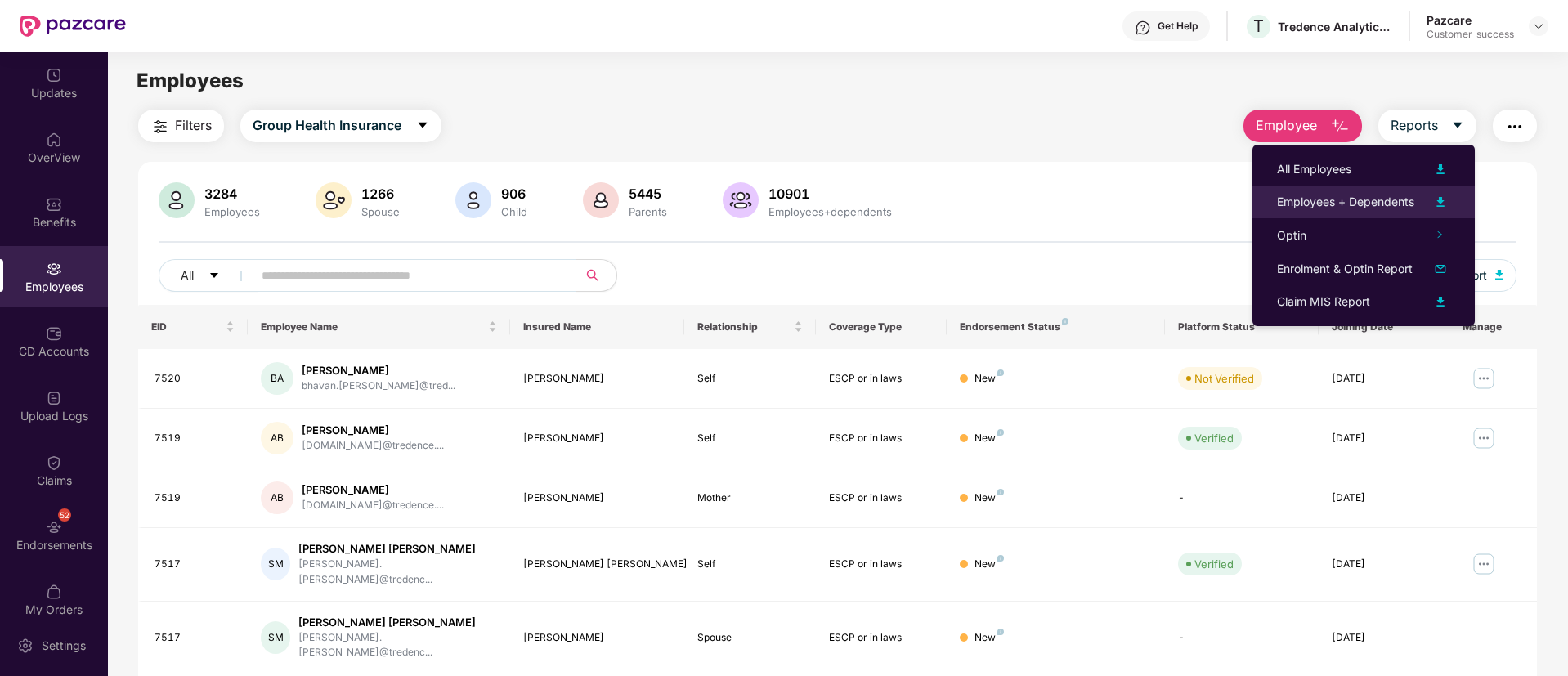
click at [1448, 194] on img at bounding box center [1440, 201] width 20 height 20
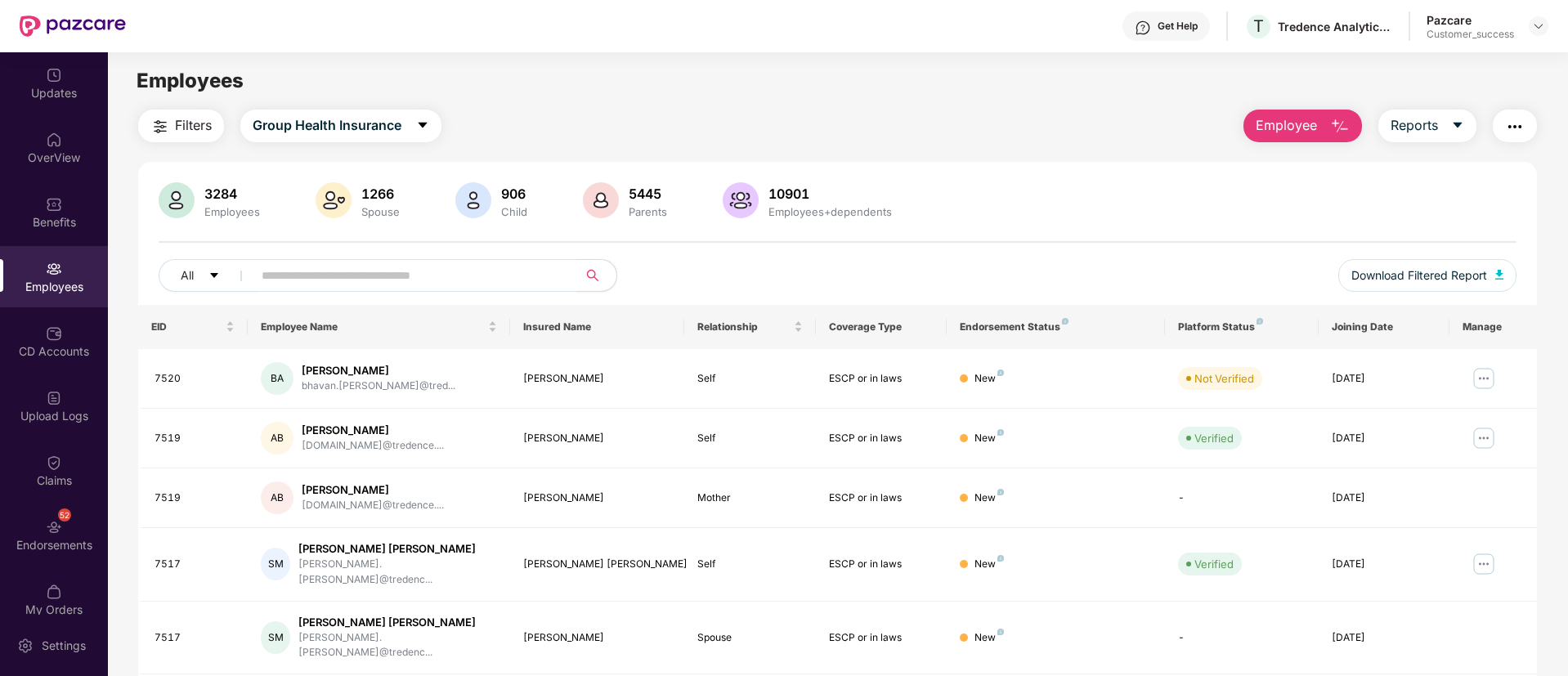
click at [821, 78] on div "Employees" at bounding box center [837, 81] width 1459 height 32
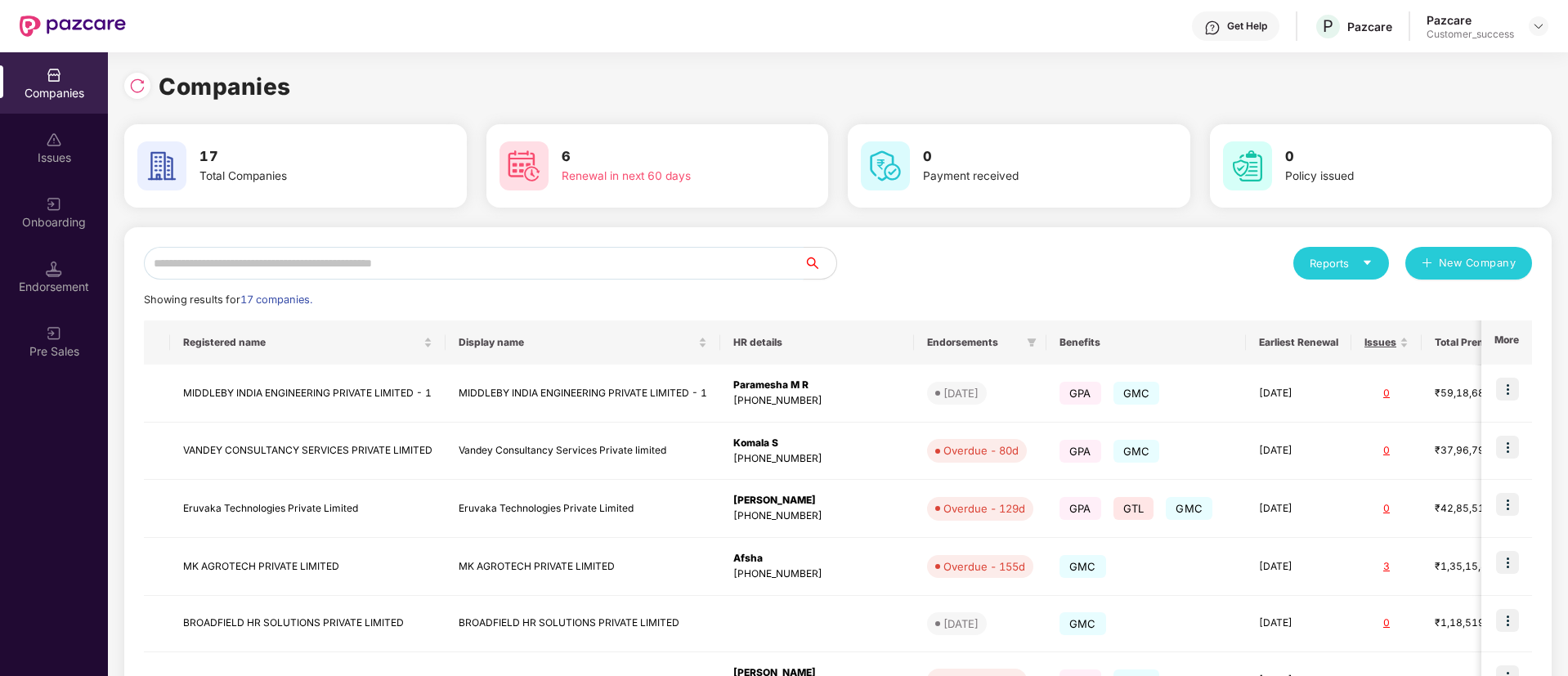
click at [299, 273] on input "text" at bounding box center [473, 264] width 659 height 32
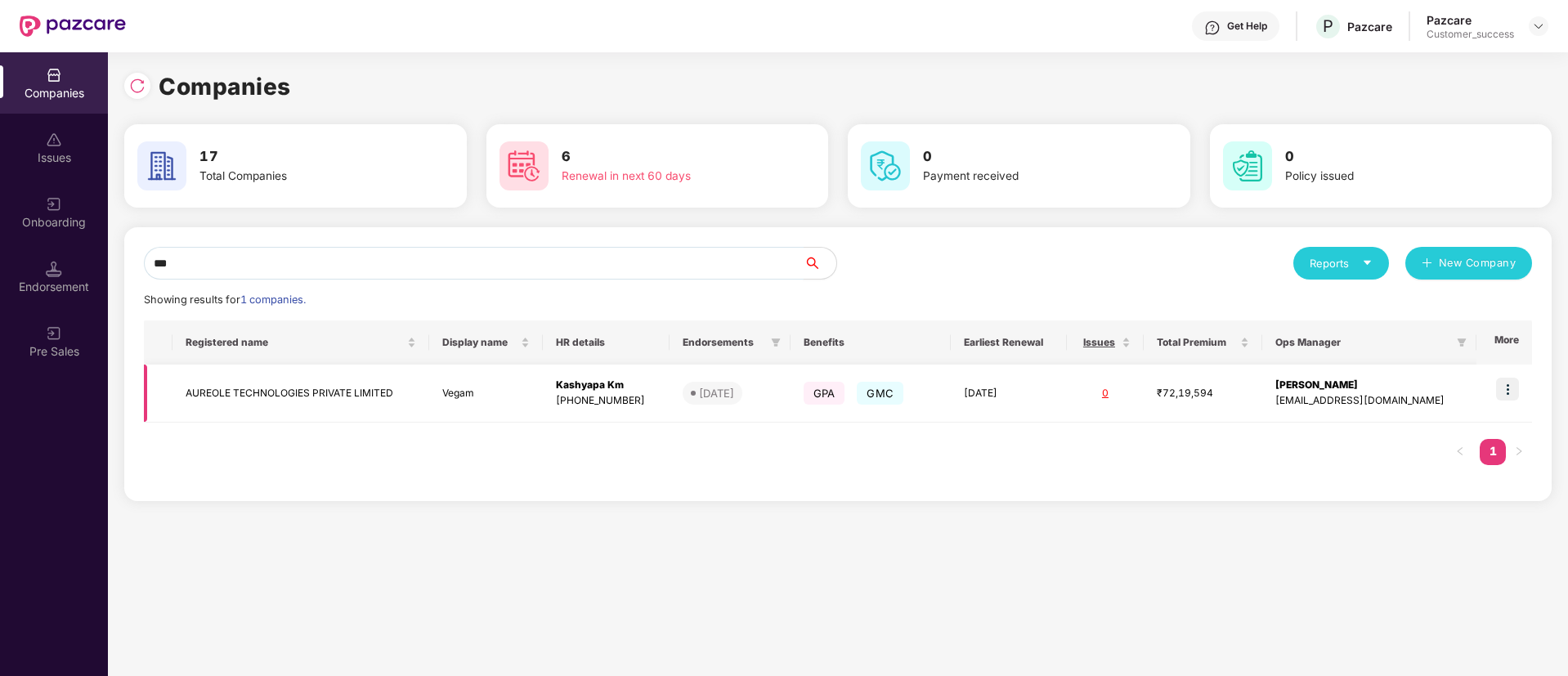
type input "***"
click at [1514, 391] on img at bounding box center [1508, 390] width 23 height 23
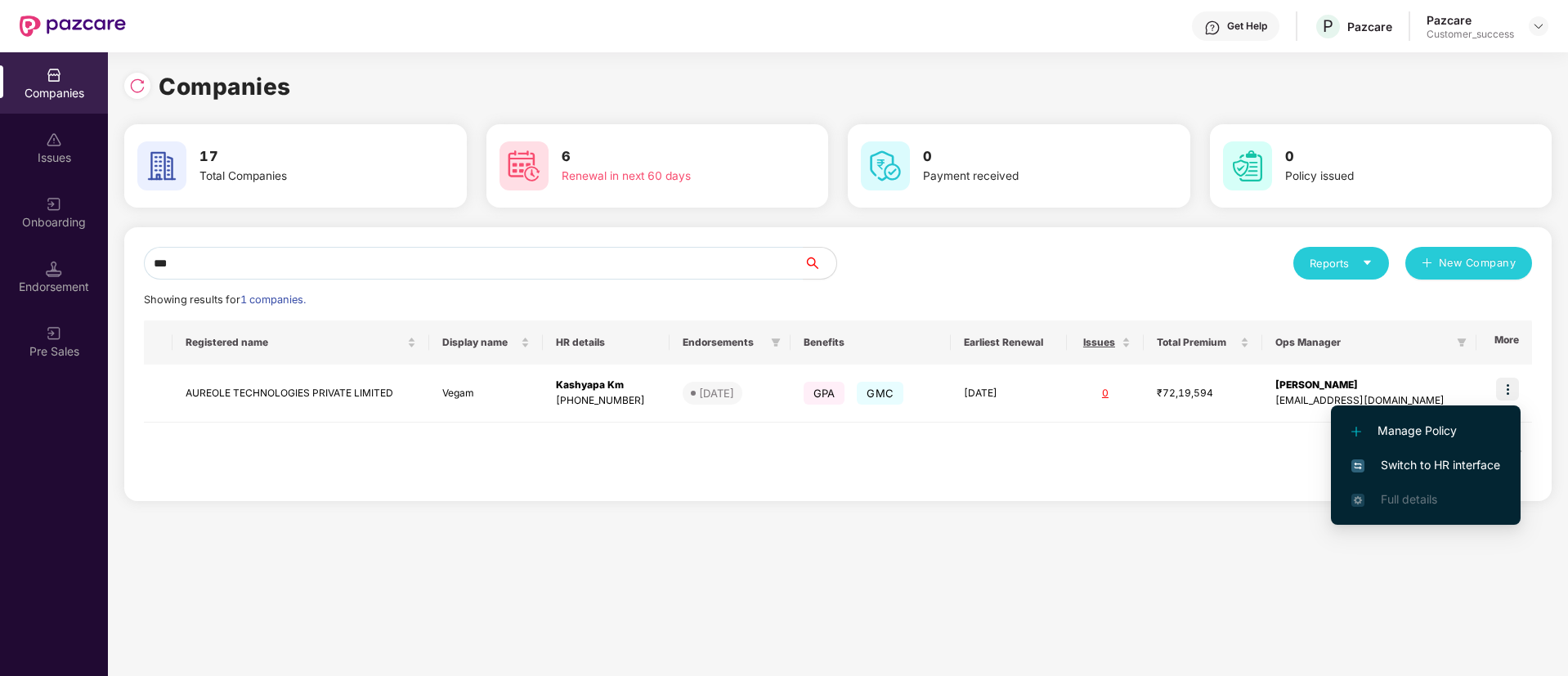
click at [1427, 459] on span "Switch to HR interface" at bounding box center [1426, 465] width 149 height 18
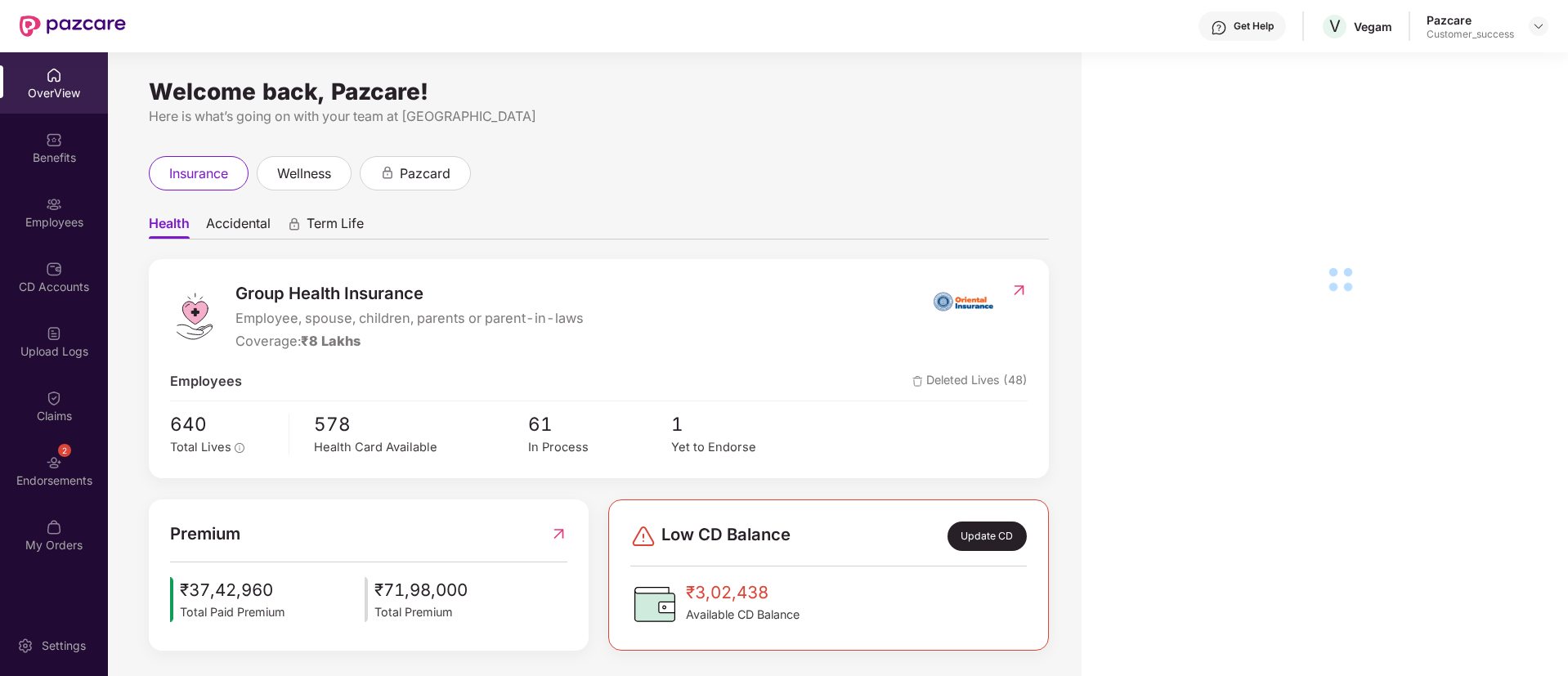
click at [54, 223] on div "Employees" at bounding box center [53, 222] width 108 height 16
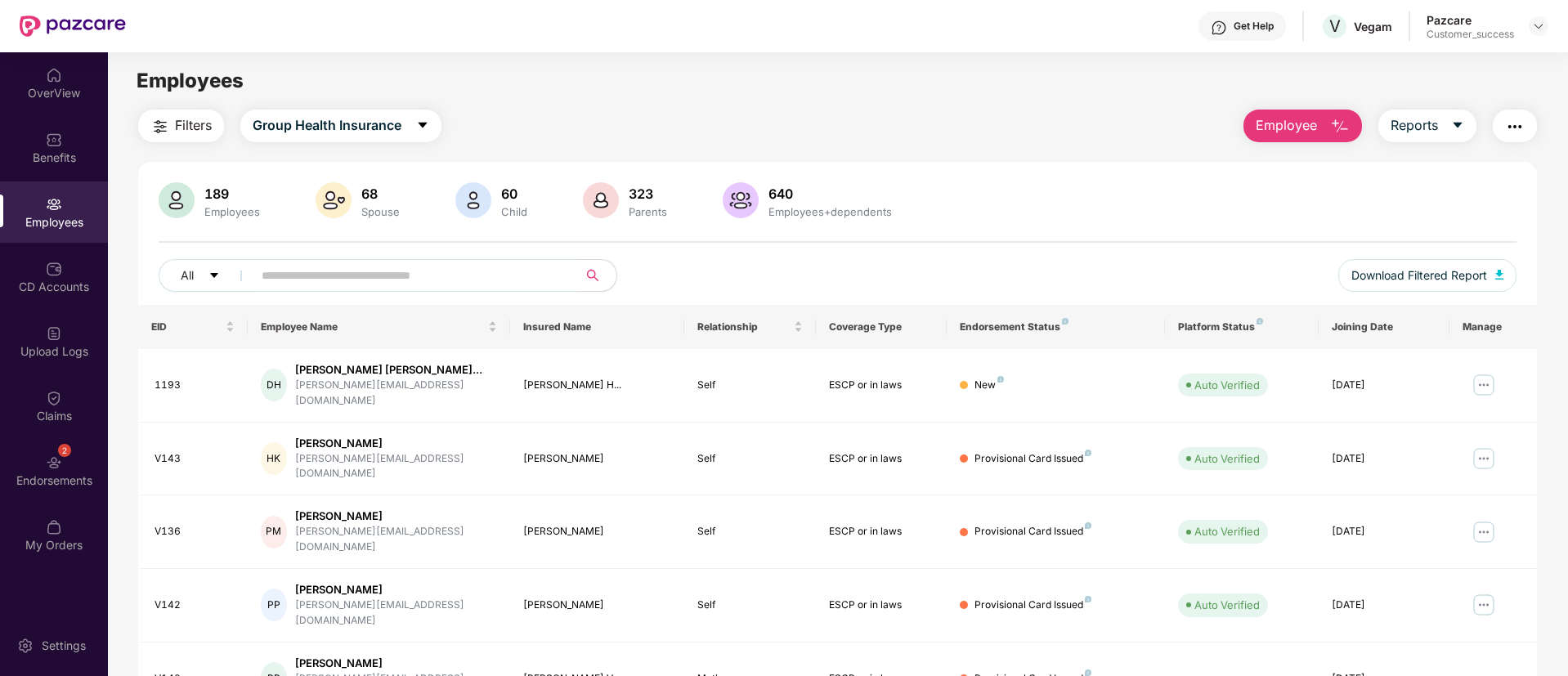
paste input "****"
click at [332, 270] on input "****" at bounding box center [408, 276] width 294 height 25
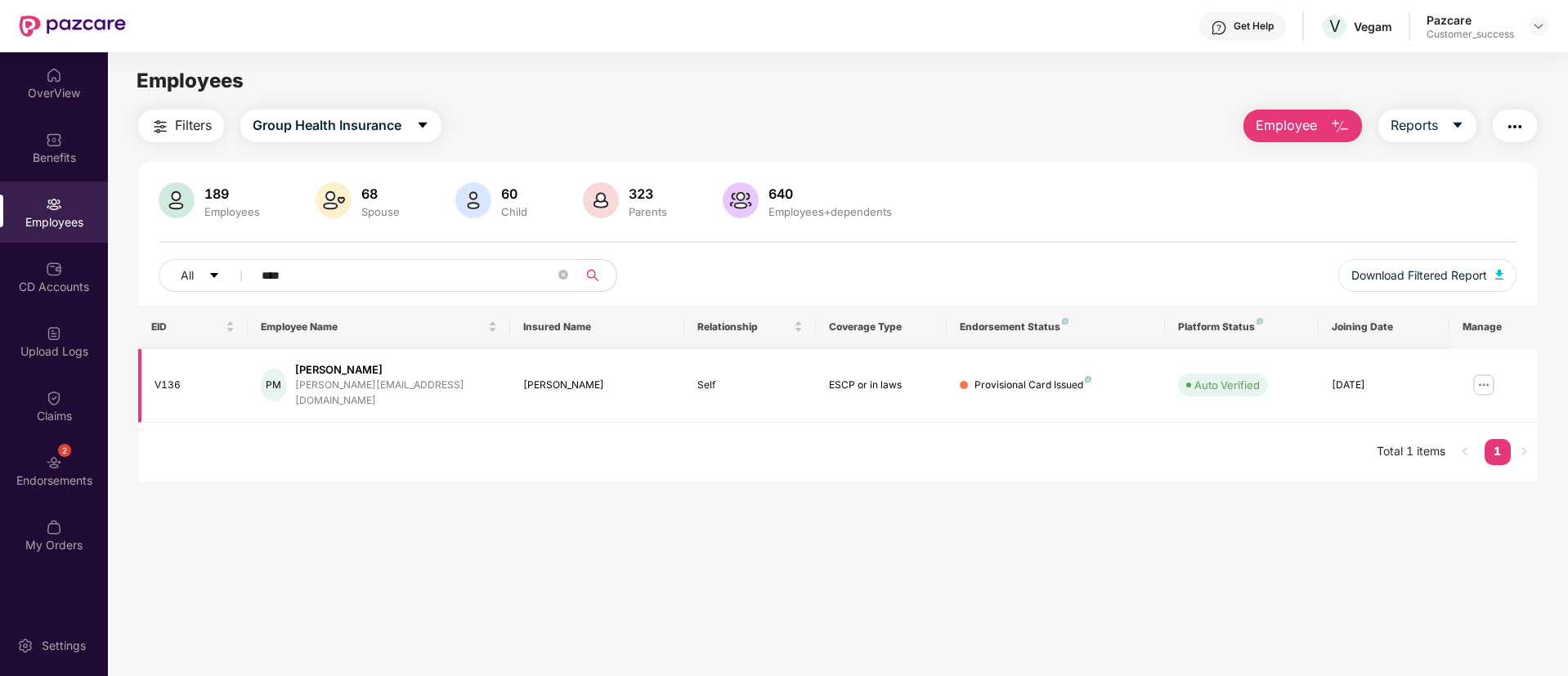
scroll to position [11, 0]
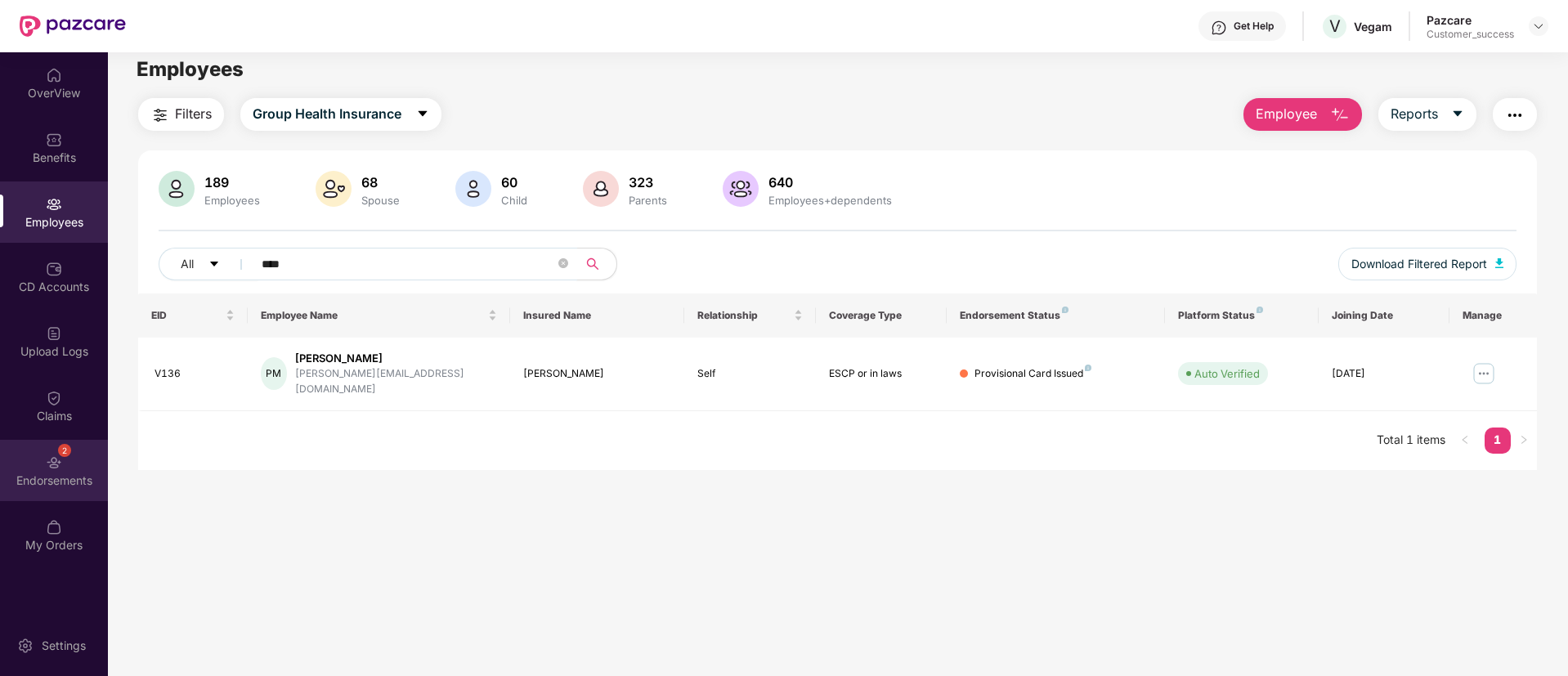
type input "****"
click at [73, 448] on div "2 Endorsements" at bounding box center [53, 471] width 108 height 61
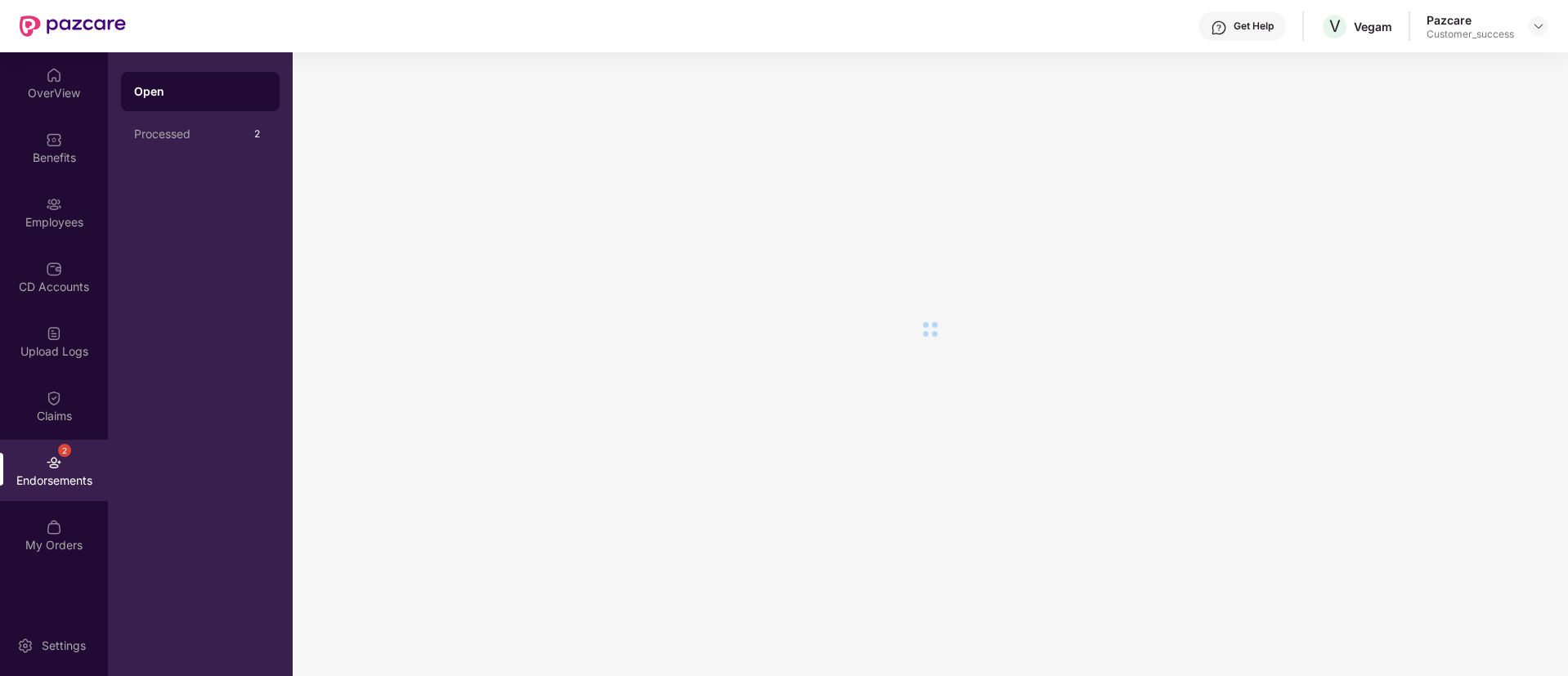
scroll to position [0, 0]
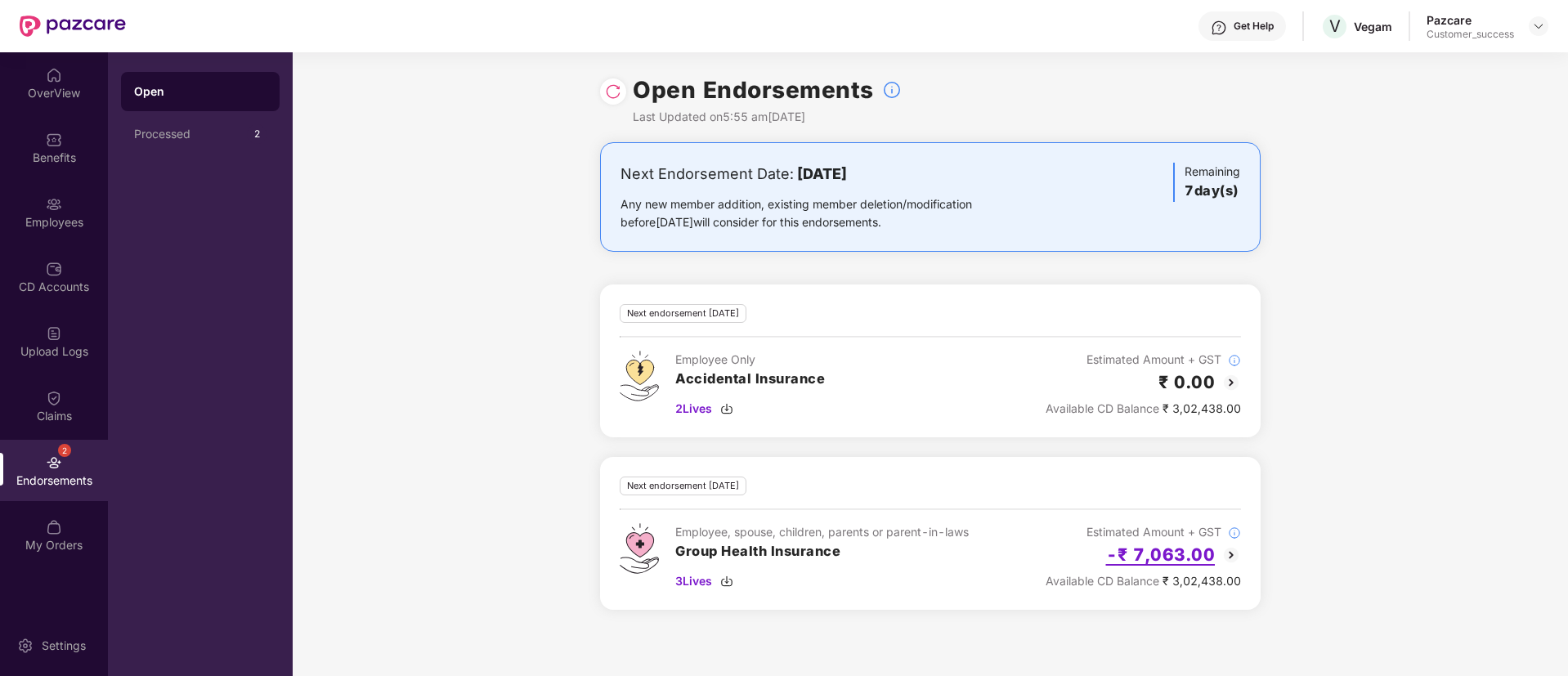
click at [1199, 558] on h2 "-₹ 7,063.00" at bounding box center [1160, 555] width 110 height 27
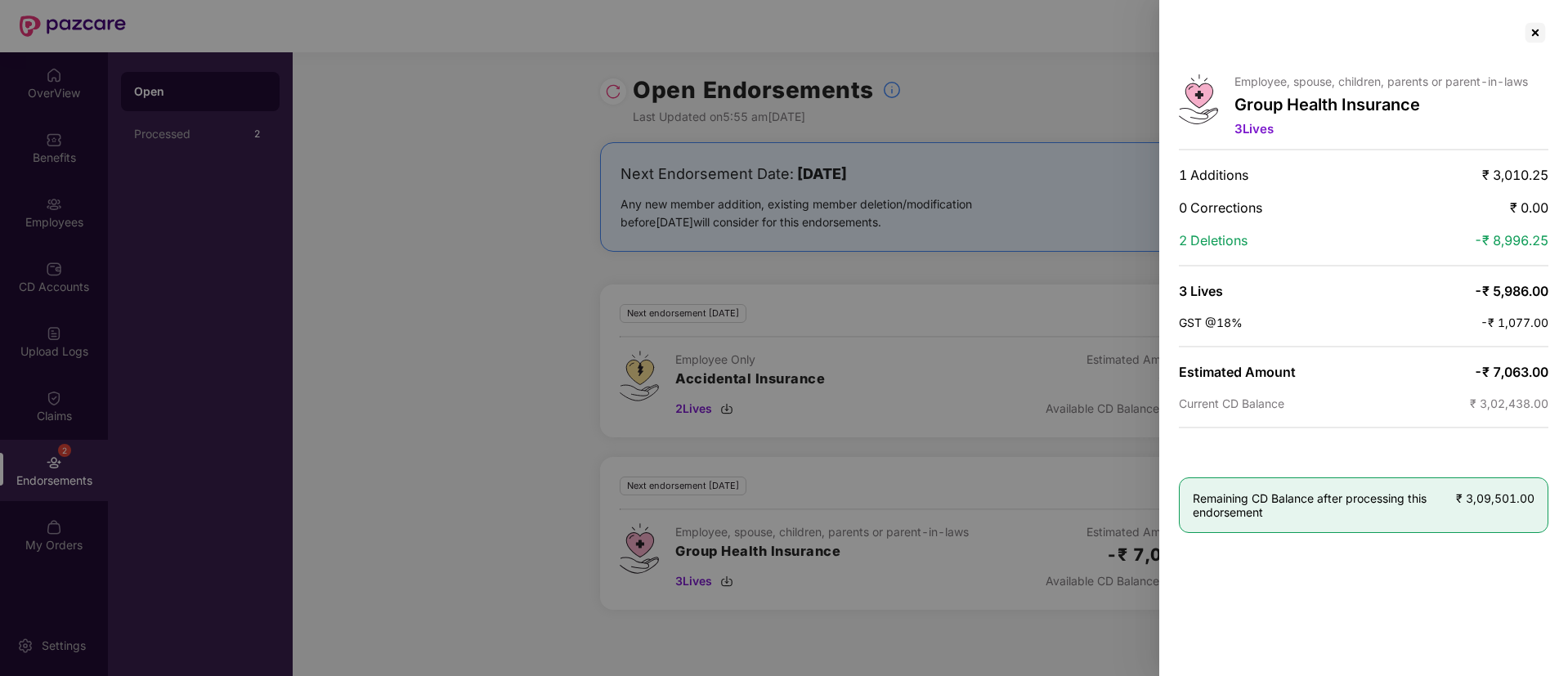
click at [63, 192] on div at bounding box center [784, 338] width 1568 height 676
drag, startPoint x: 1550, startPoint y: 32, endPoint x: 1537, endPoint y: 32, distance: 13.0
click at [1537, 32] on div "Employee, spouse, children, parents or parent-in-laws Group Health Insurance 3 …" at bounding box center [1364, 338] width 408 height 676
click at [1537, 32] on div at bounding box center [1535, 32] width 26 height 26
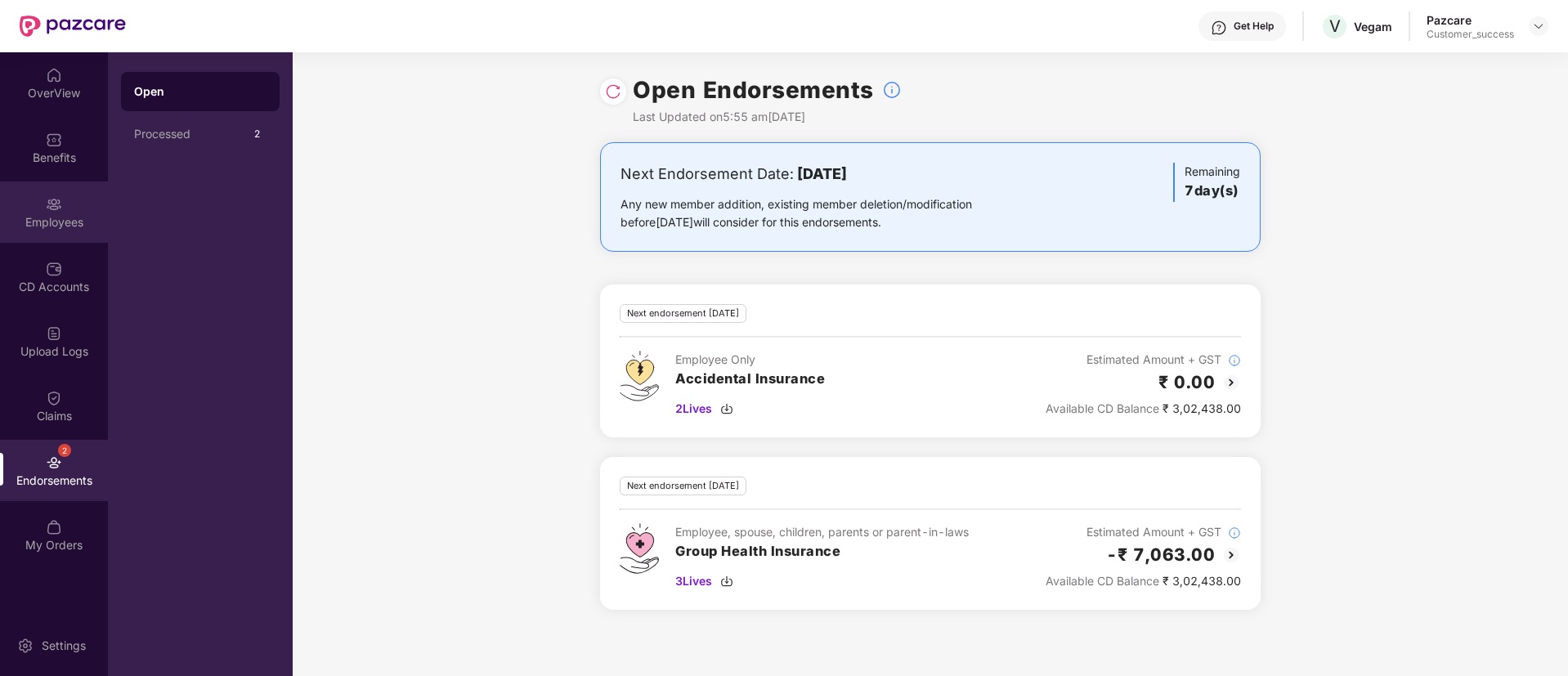
click at [43, 221] on div "Employees" at bounding box center [53, 222] width 108 height 16
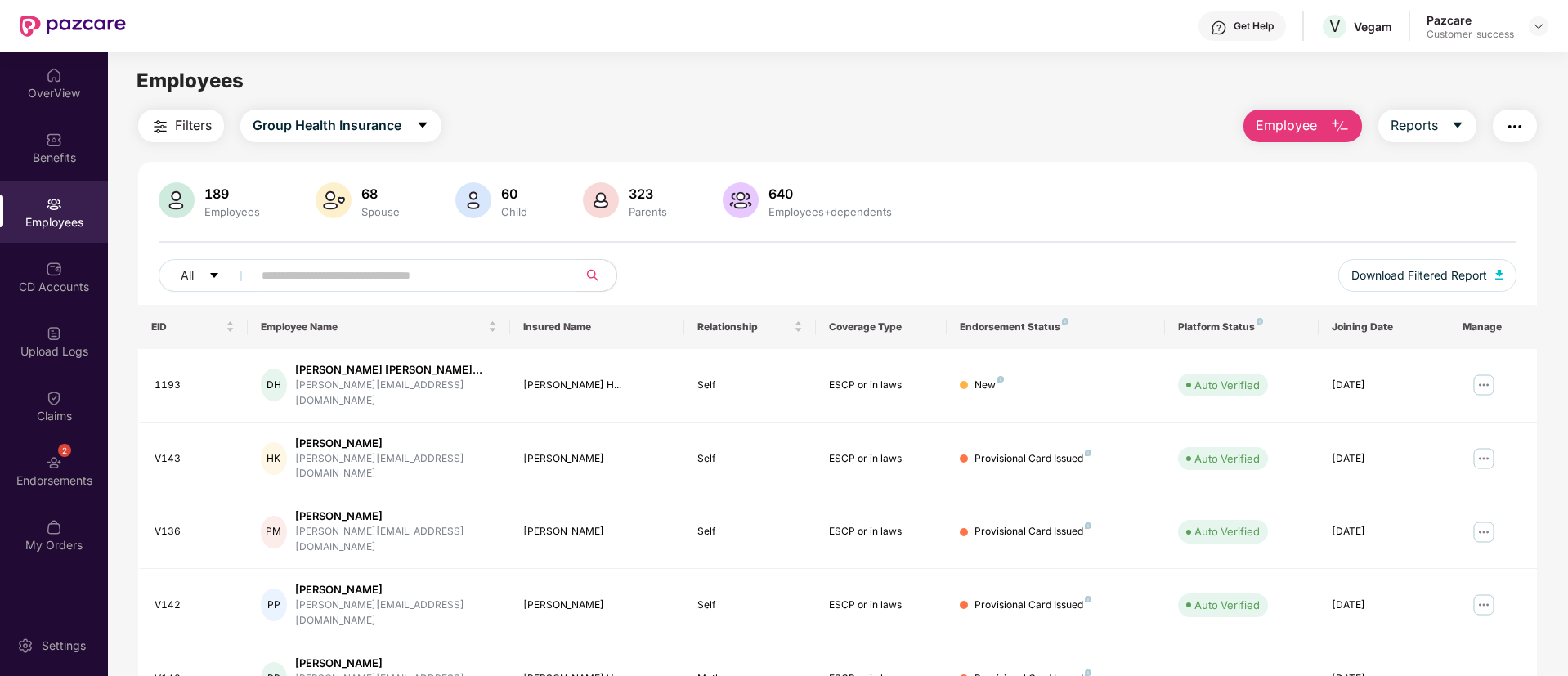
paste input "****"
click at [464, 274] on input "****" at bounding box center [408, 276] width 294 height 25
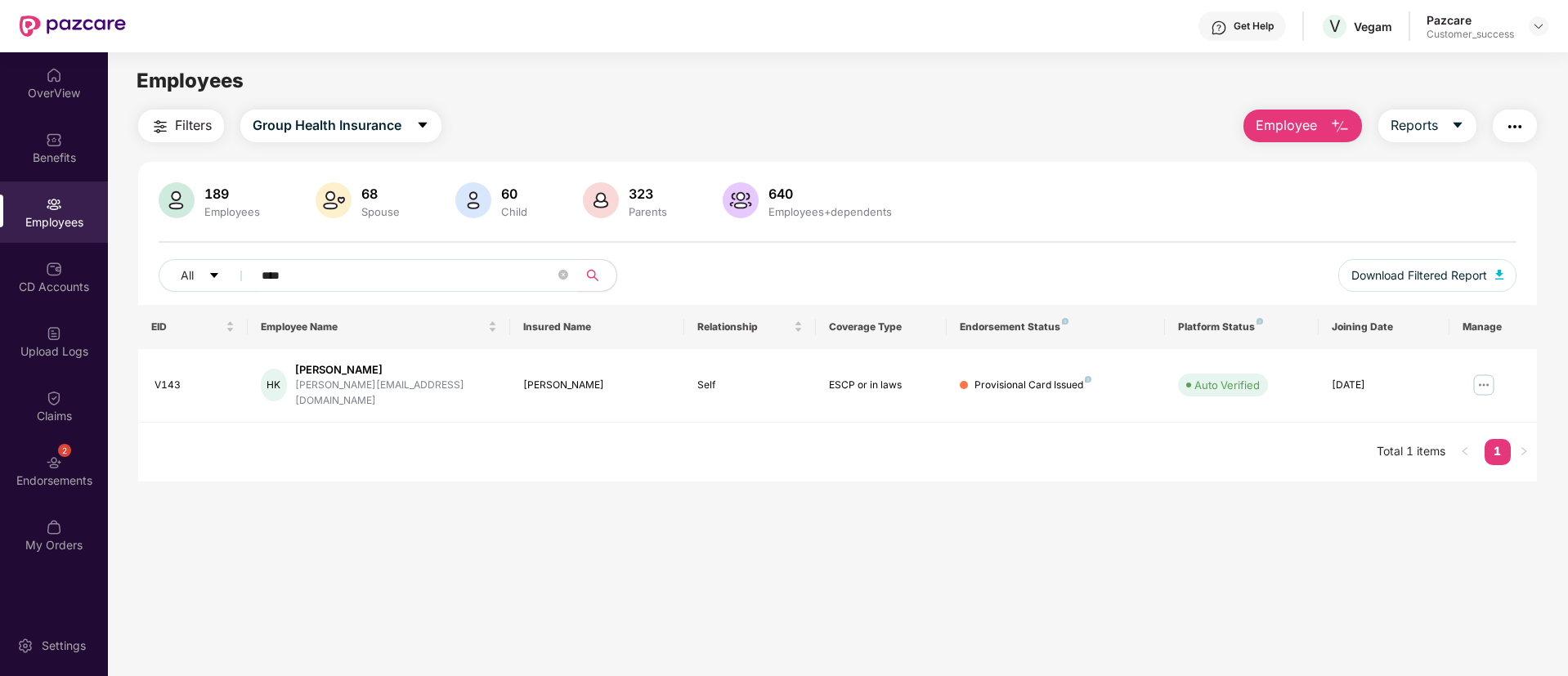
type input "****"
